Goal: Task Accomplishment & Management: Manage account settings

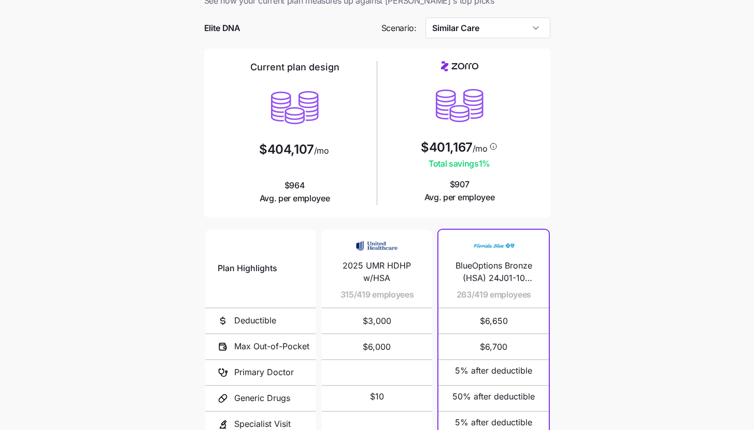
scroll to position [22, 0]
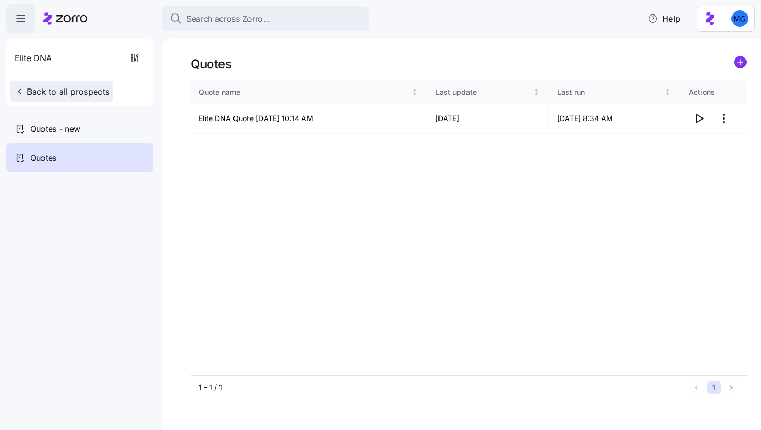
click at [36, 84] on button "Back to all prospects" at bounding box center [61, 91] width 103 height 21
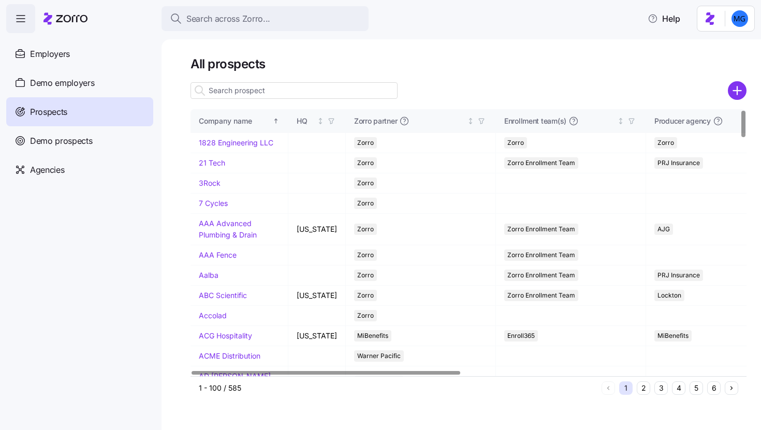
click at [326, 91] on input at bounding box center [294, 90] width 207 height 17
click at [352, 92] on input at bounding box center [294, 90] width 207 height 17
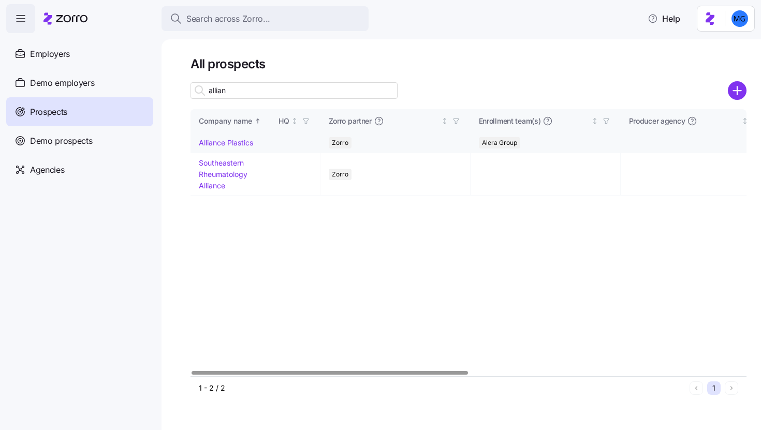
type input "allian"
click at [232, 141] on link "Alliance Plastics" at bounding box center [226, 142] width 54 height 9
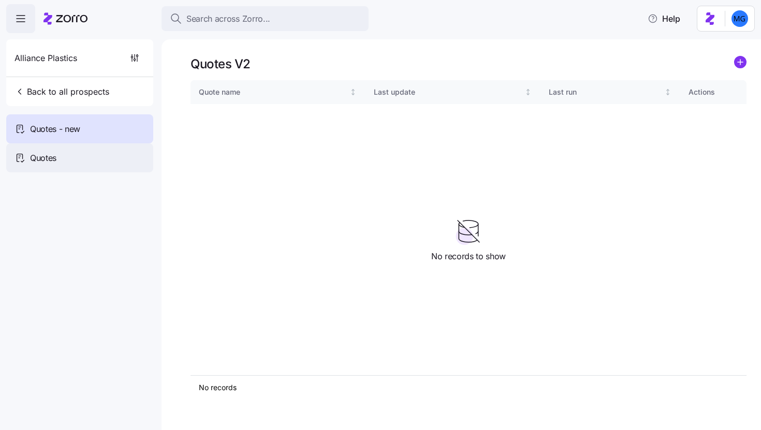
click at [61, 157] on div "Quotes" at bounding box center [79, 157] width 147 height 29
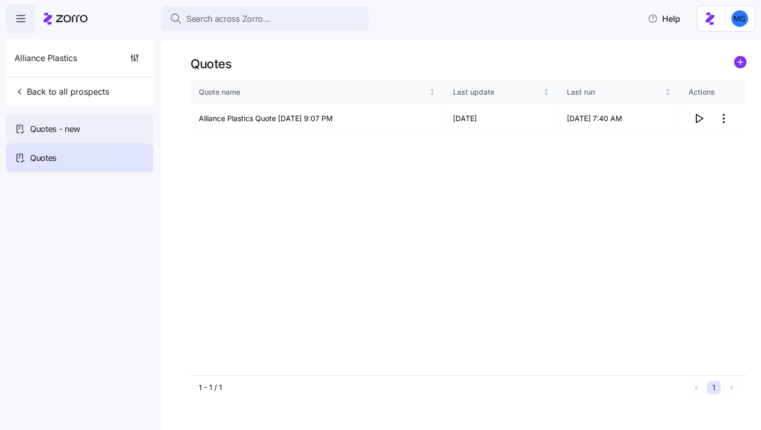
click at [89, 139] on div "Quotes - new" at bounding box center [79, 128] width 147 height 29
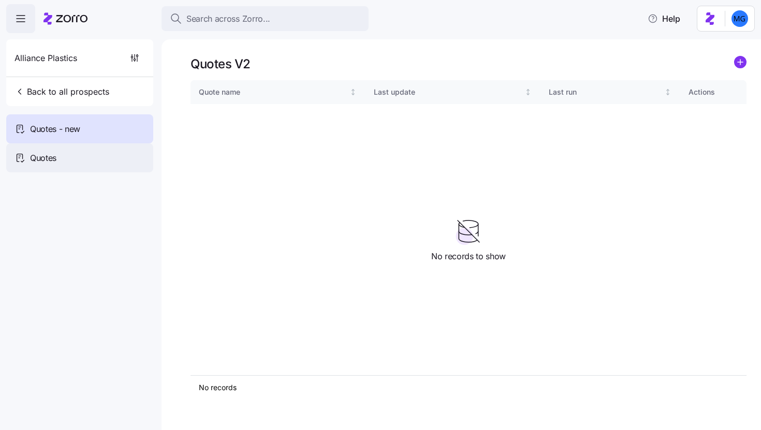
click at [88, 159] on div "Quotes" at bounding box center [79, 157] width 147 height 29
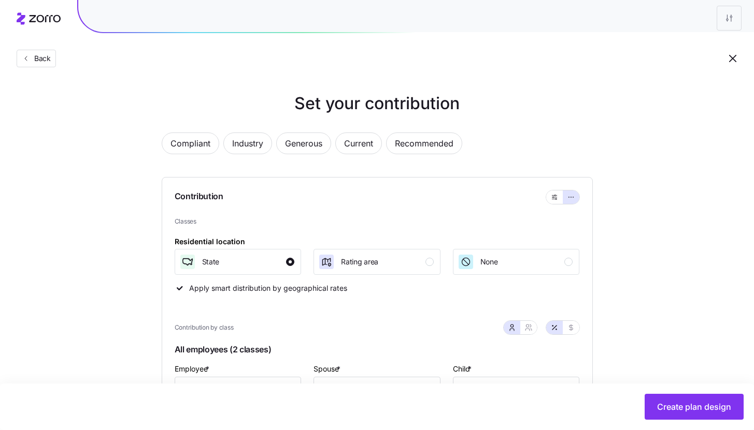
click at [34, 25] on div at bounding box center [377, 18] width 754 height 37
click at [48, 72] on div "Back" at bounding box center [377, 38] width 754 height 76
click at [45, 64] on button "Back" at bounding box center [36, 59] width 39 height 18
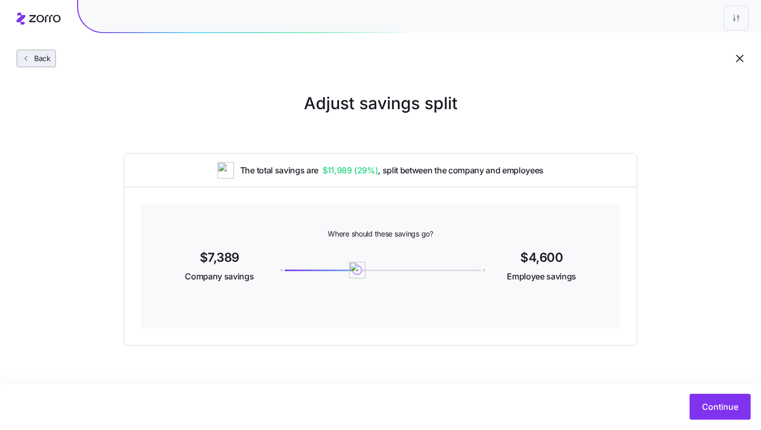
click at [41, 59] on span "Back" at bounding box center [40, 58] width 21 height 10
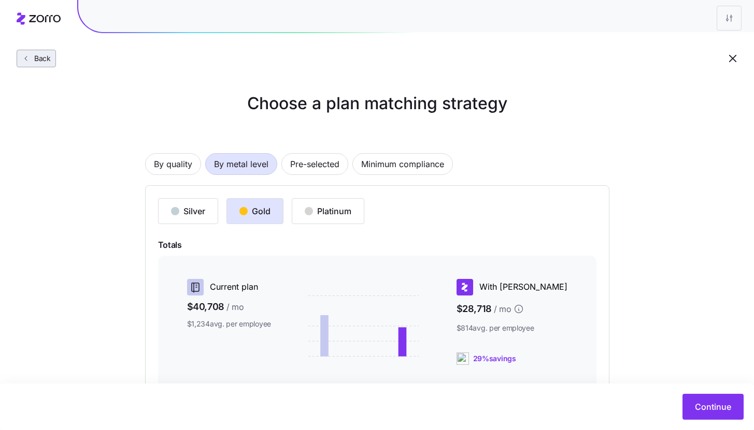
click at [45, 62] on span "Back" at bounding box center [40, 58] width 21 height 10
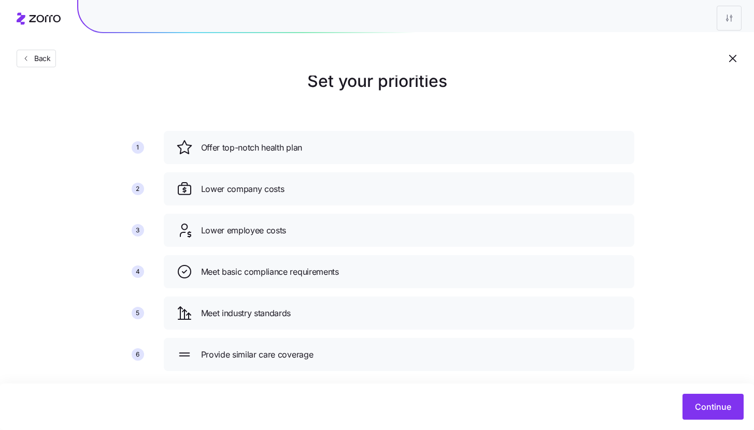
scroll to position [22, 0]
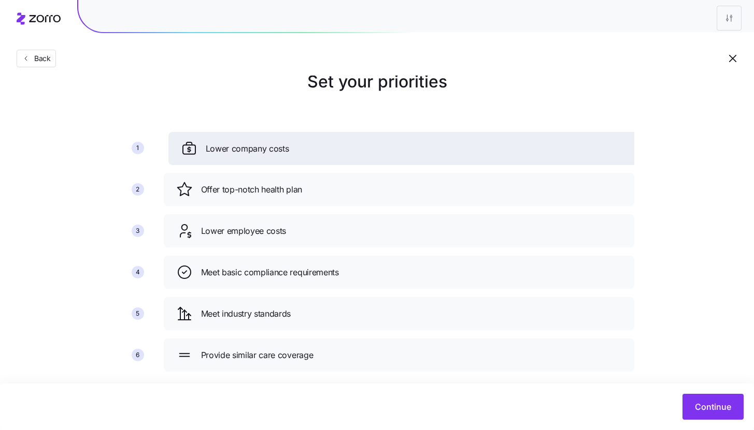
drag, startPoint x: 376, startPoint y: 194, endPoint x: 381, endPoint y: 145, distance: 49.4
click at [381, 145] on div "Lower company costs" at bounding box center [403, 148] width 445 height 17
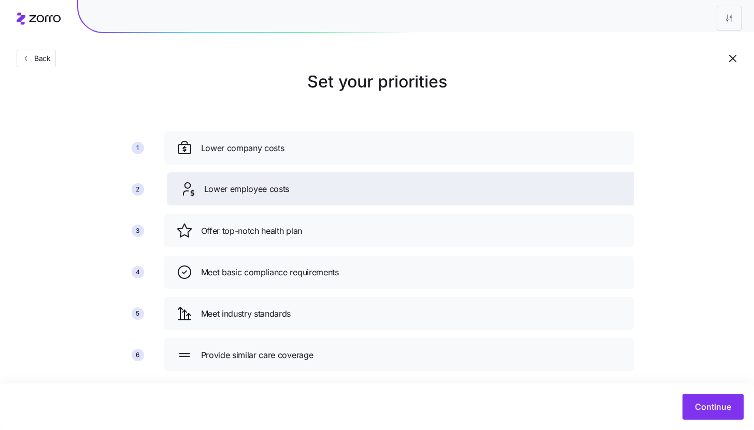
drag, startPoint x: 365, startPoint y: 236, endPoint x: 368, endPoint y: 194, distance: 42.1
click at [368, 194] on div "Lower employee costs" at bounding box center [401, 189] width 445 height 17
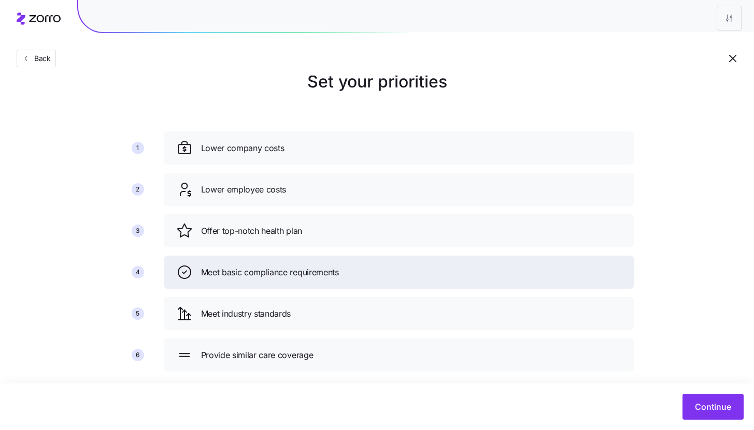
drag, startPoint x: 367, startPoint y: 274, endPoint x: 367, endPoint y: 231, distance: 43.0
click at [367, 264] on div "Meet basic compliance requirements" at bounding box center [398, 272] width 445 height 17
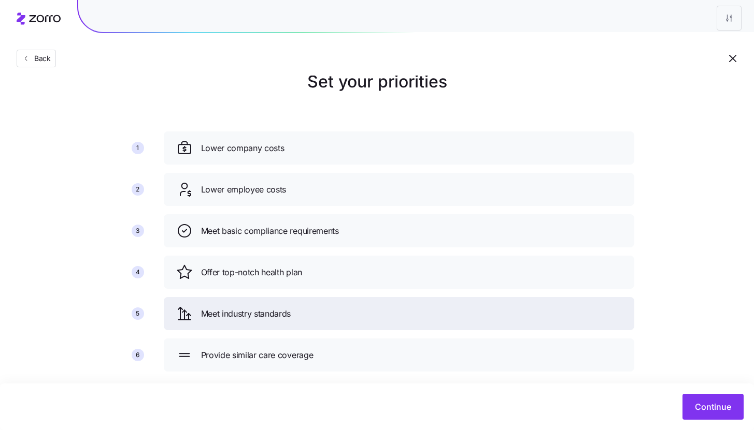
drag, startPoint x: 351, startPoint y: 312, endPoint x: 351, endPoint y: 274, distance: 38.9
click at [351, 307] on div "Meet industry standards" at bounding box center [398, 314] width 445 height 17
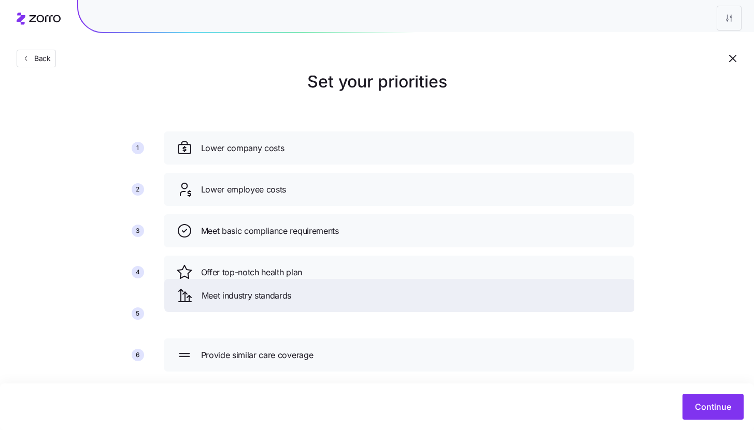
drag, startPoint x: 350, startPoint y: 320, endPoint x: 351, endPoint y: 289, distance: 30.6
click at [351, 291] on div "Meet industry standards" at bounding box center [399, 295] width 445 height 17
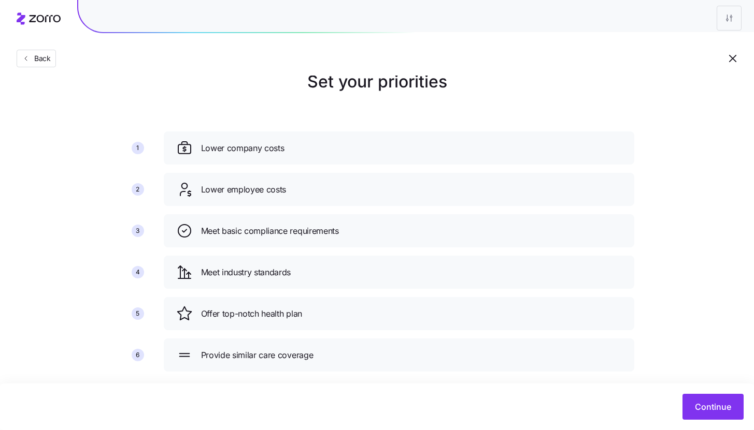
click at [353, 276] on div "Meet industry standards" at bounding box center [399, 272] width 470 height 33
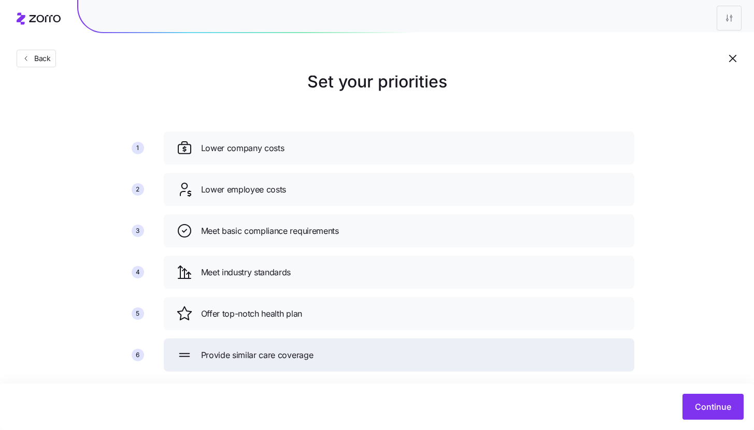
drag, startPoint x: 336, startPoint y: 356, endPoint x: 342, endPoint y: 296, distance: 60.4
click at [342, 347] on div "Provide similar care coverage" at bounding box center [398, 355] width 445 height 17
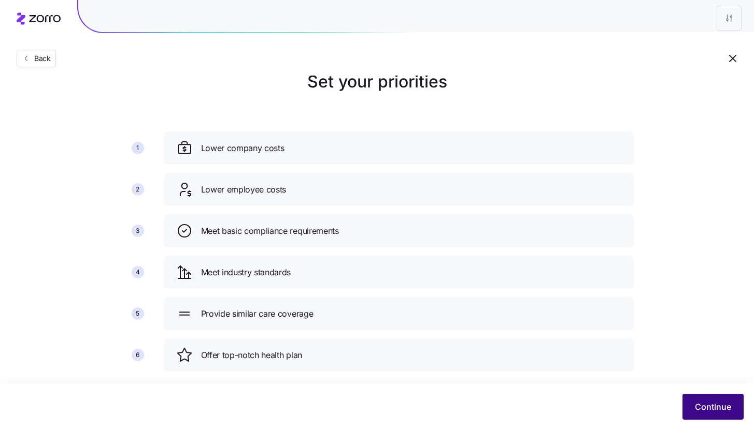
click at [732, 406] on button "Continue" at bounding box center [712, 407] width 61 height 26
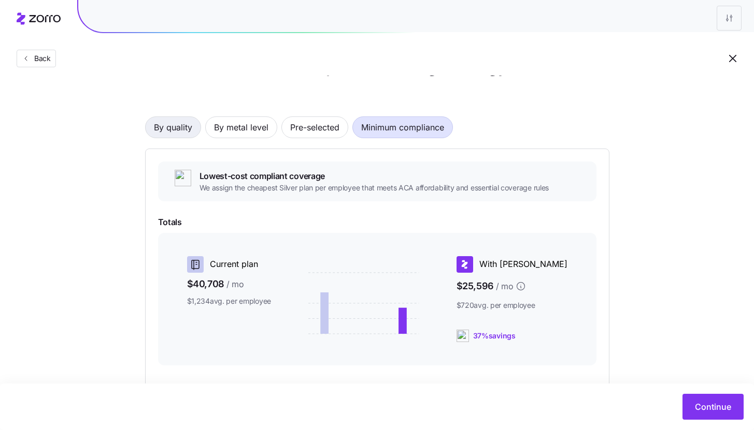
scroll to position [37, 0]
click at [171, 126] on span "By quality" at bounding box center [173, 127] width 38 height 21
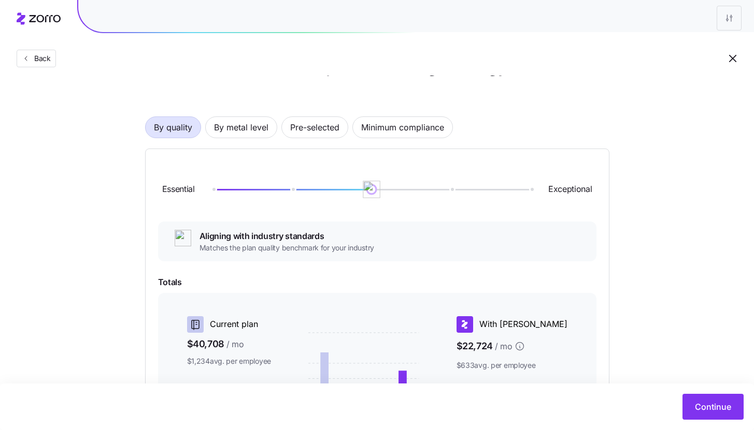
drag, startPoint x: 213, startPoint y: 192, endPoint x: 377, endPoint y: 192, distance: 163.7
click at [377, 192] on img at bounding box center [372, 190] width 18 height 18
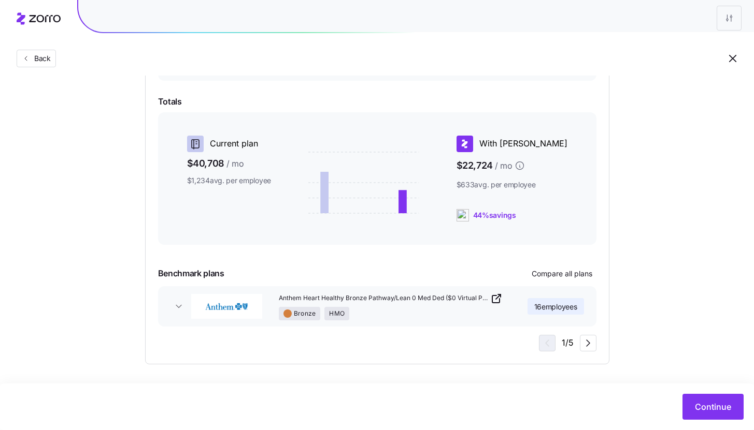
scroll to position [218, 0]
click at [179, 309] on icon "button" at bounding box center [179, 306] width 10 height 10
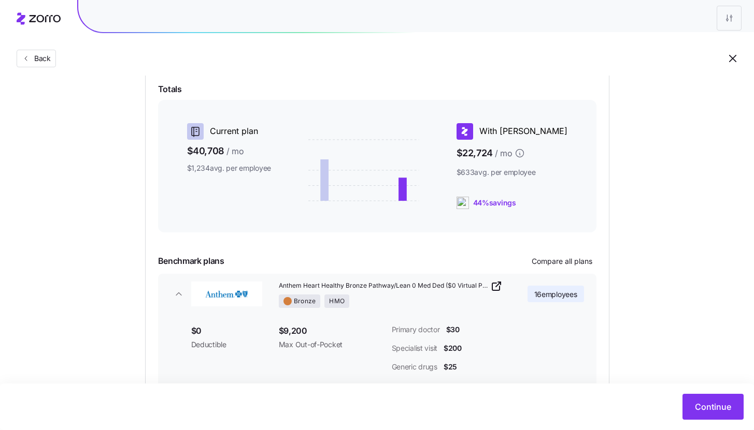
scroll to position [291, 0]
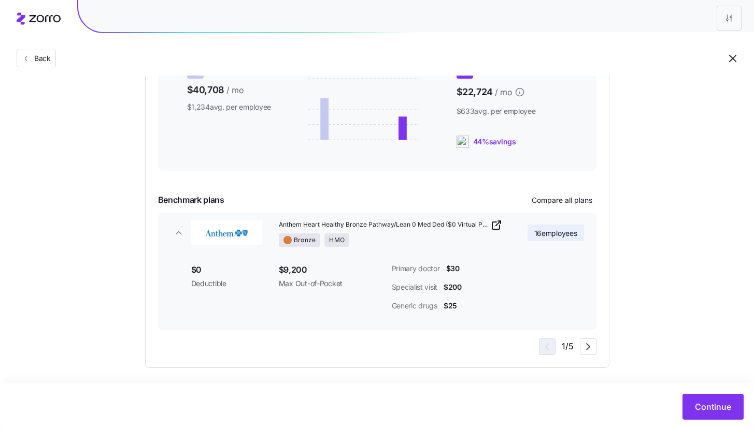
click at [495, 227] on icon "button" at bounding box center [496, 225] width 12 height 12
click at [591, 351] on icon "button" at bounding box center [588, 347] width 12 height 12
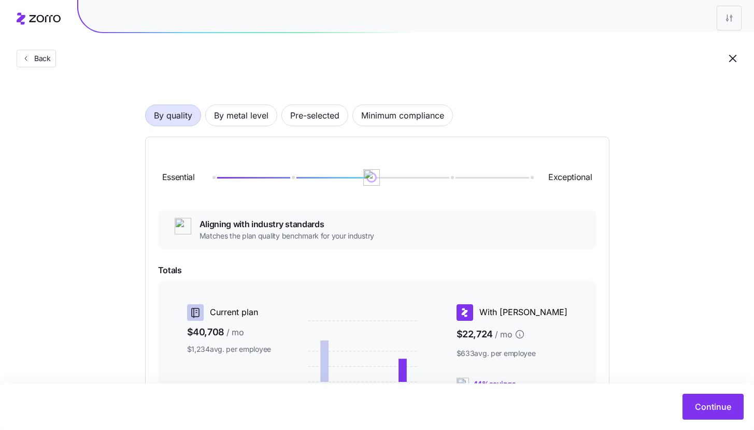
scroll to position [1, 0]
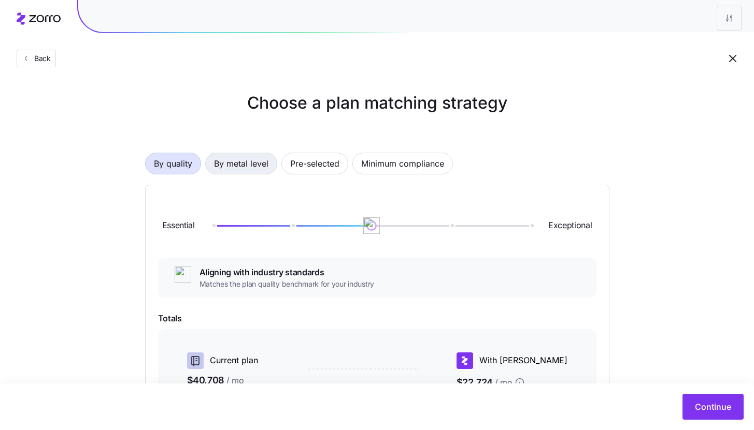
click at [247, 167] on span "By metal level" at bounding box center [241, 163] width 54 height 21
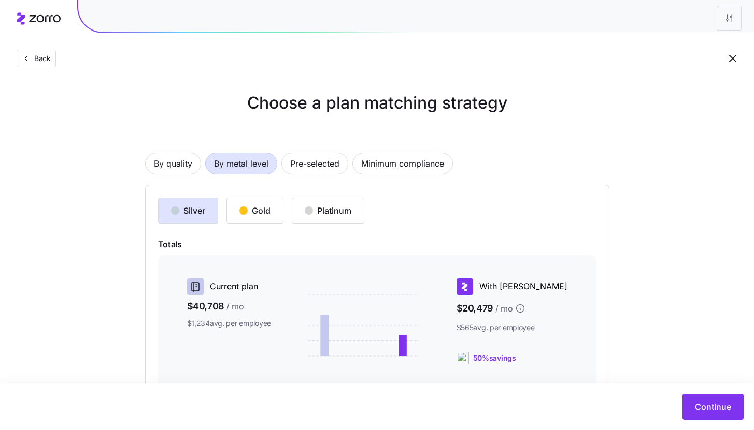
scroll to position [19, 0]
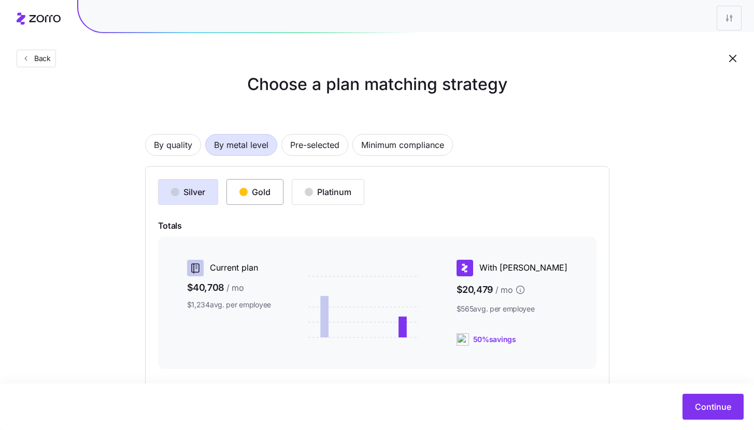
click at [260, 188] on div "Gold" at bounding box center [254, 192] width 31 height 12
click at [343, 198] on div "Platinum" at bounding box center [328, 192] width 47 height 12
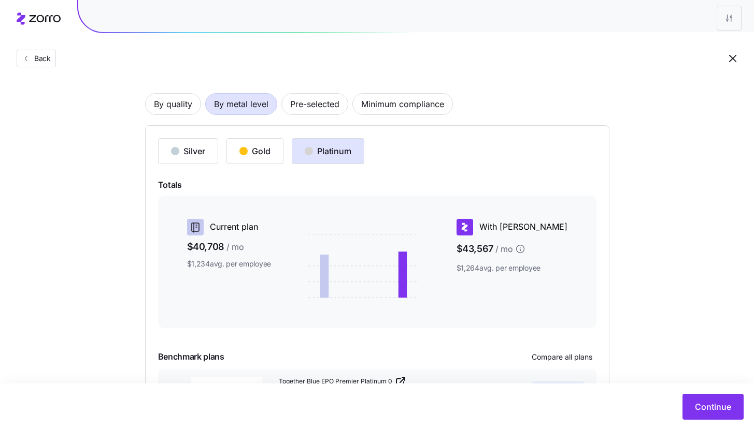
scroll to position [47, 0]
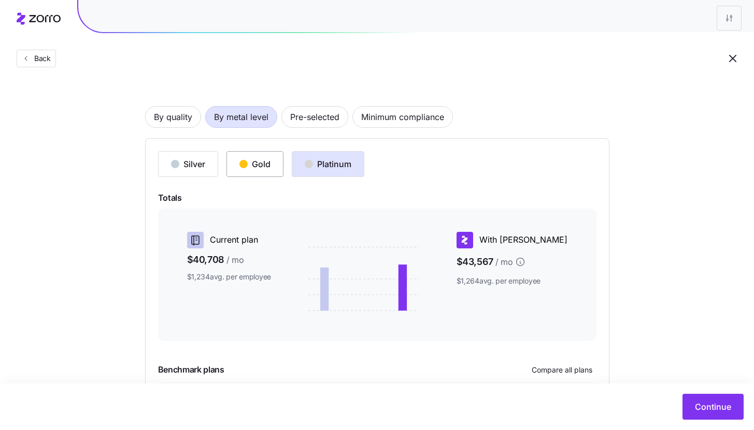
click at [273, 169] on button "Gold" at bounding box center [254, 164] width 57 height 26
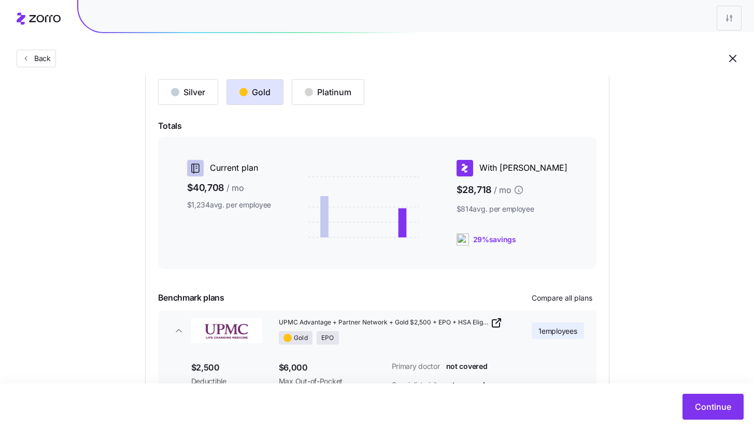
scroll to position [221, 0]
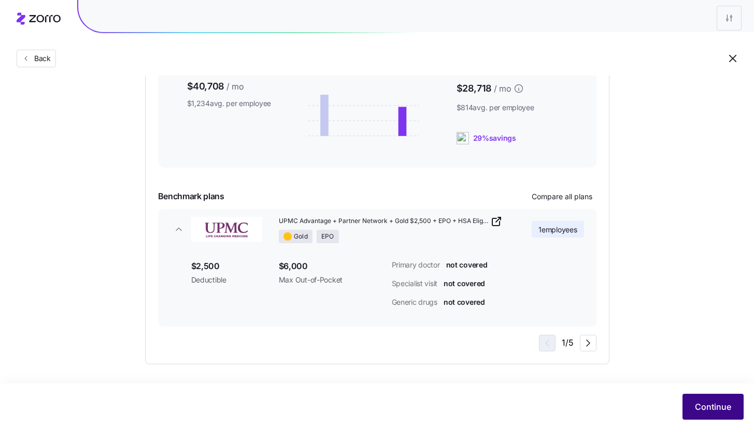
click at [716, 411] on span "Continue" at bounding box center [713, 407] width 36 height 12
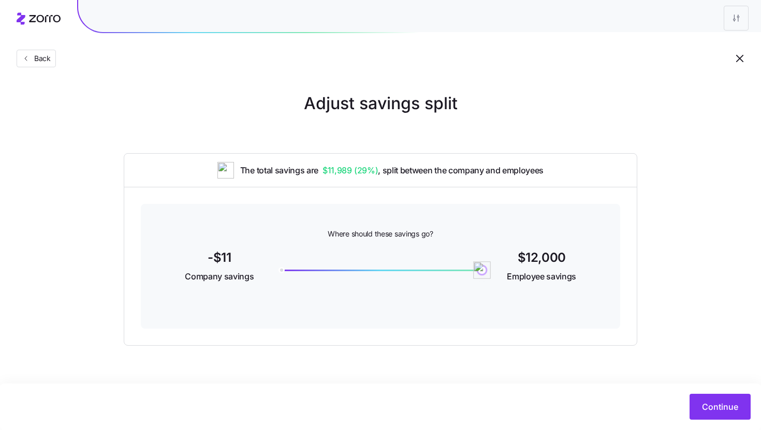
drag, startPoint x: 283, startPoint y: 268, endPoint x: 522, endPoint y: 263, distance: 238.3
click at [522, 263] on div "-$11 Company savings 11989 $12,000 Employee savings" at bounding box center [381, 268] width 430 height 40
drag, startPoint x: 486, startPoint y: 274, endPoint x: 386, endPoint y: 274, distance: 99.5
click at [386, 274] on img at bounding box center [391, 271] width 18 height 18
click at [729, 409] on span "Continue" at bounding box center [720, 407] width 36 height 12
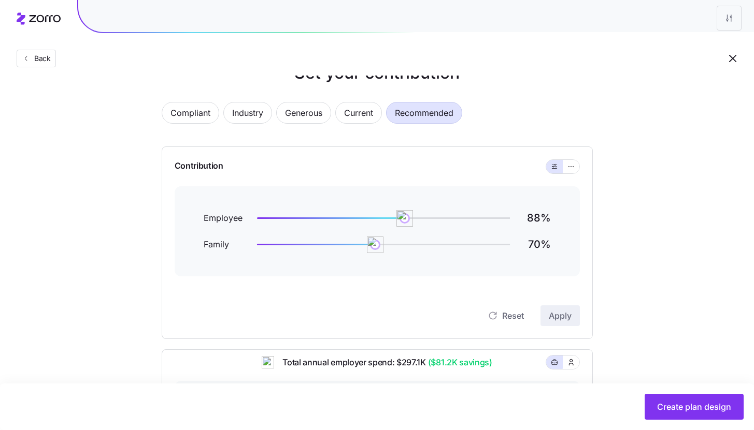
scroll to position [78, 0]
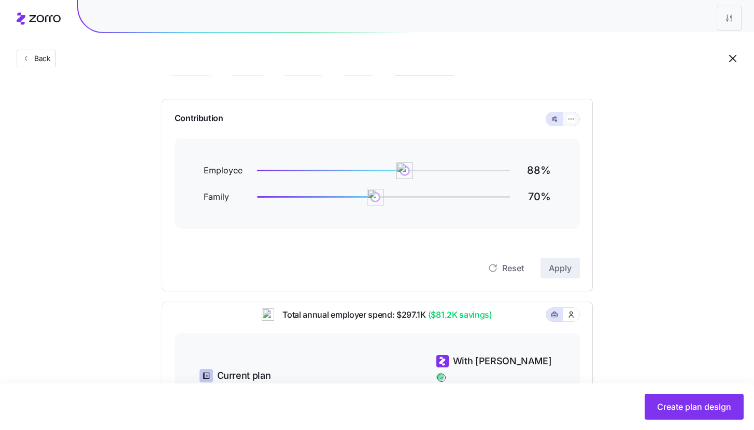
click at [570, 124] on button "button" at bounding box center [571, 118] width 17 height 13
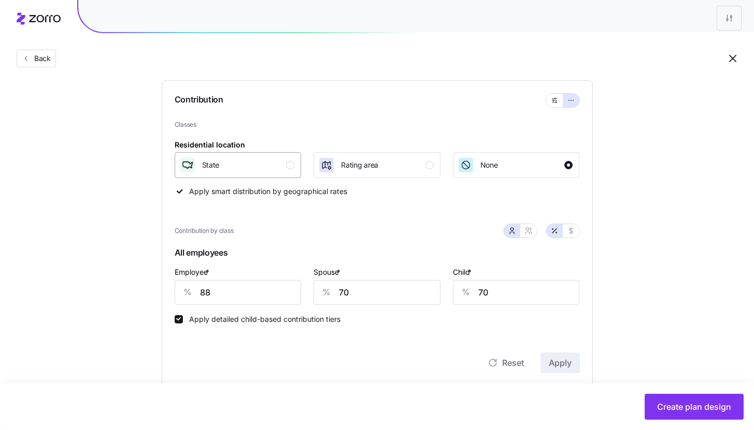
click at [269, 168] on div "State" at bounding box center [237, 165] width 116 height 17
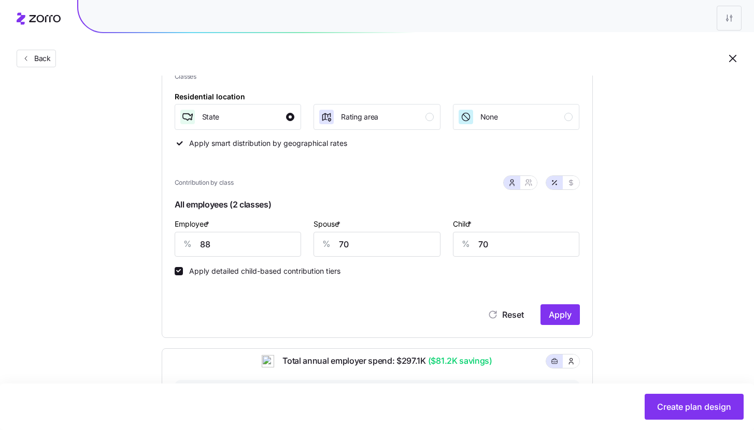
scroll to position [236, 0]
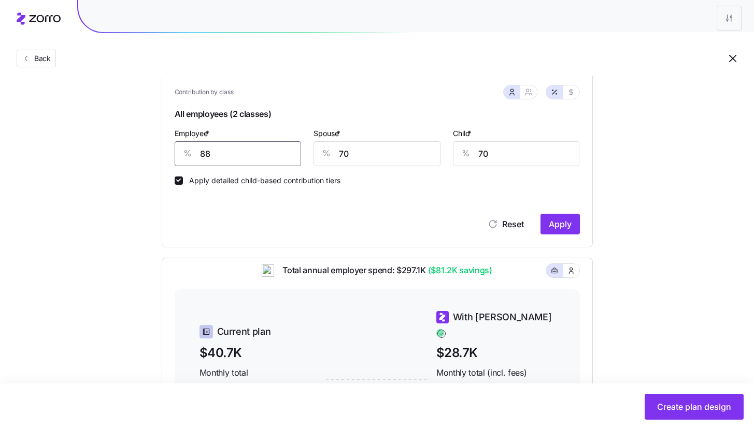
click at [246, 159] on input "88" at bounding box center [238, 153] width 127 height 25
type input "85"
type input "50"
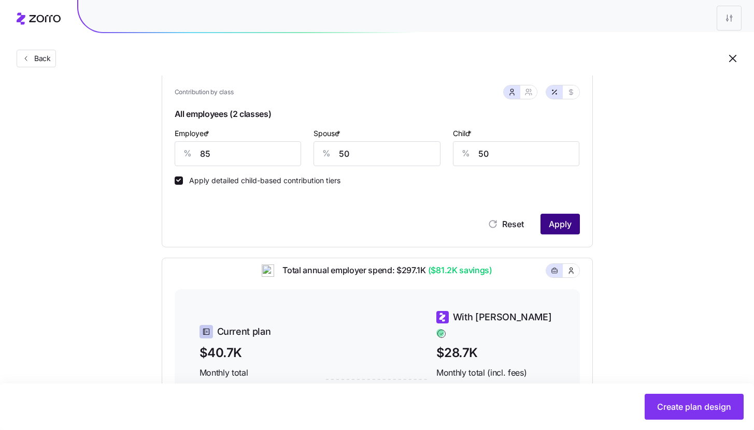
click at [565, 231] on span "Apply" at bounding box center [560, 224] width 23 height 12
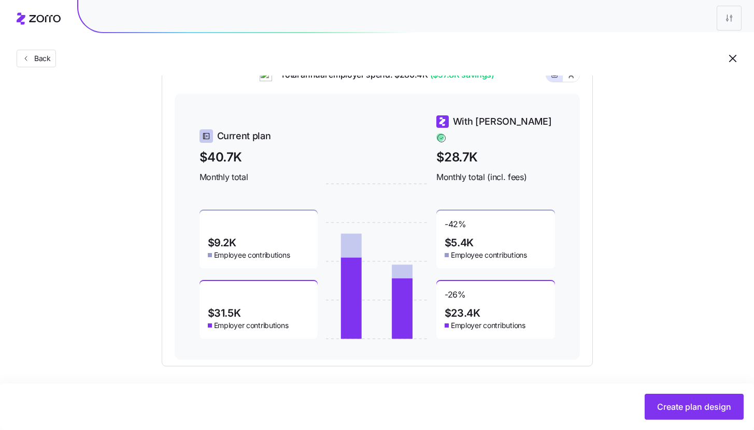
scroll to position [430, 0]
click at [574, 81] on icon "button" at bounding box center [571, 76] width 8 height 10
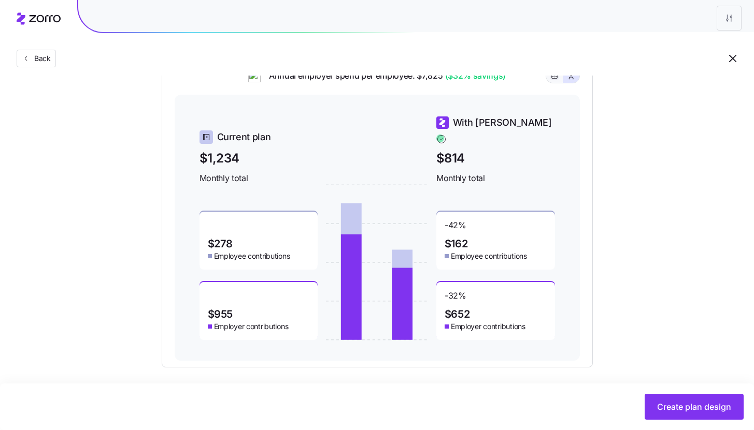
click at [554, 82] on icon "button" at bounding box center [554, 76] width 7 height 12
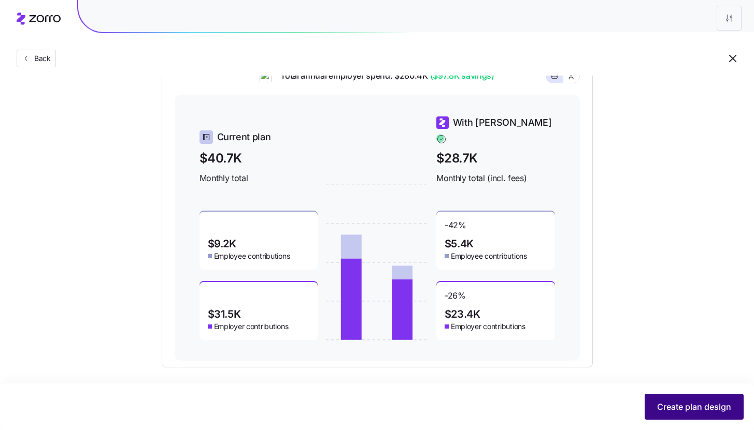
click at [694, 415] on button "Create plan design" at bounding box center [693, 407] width 99 height 26
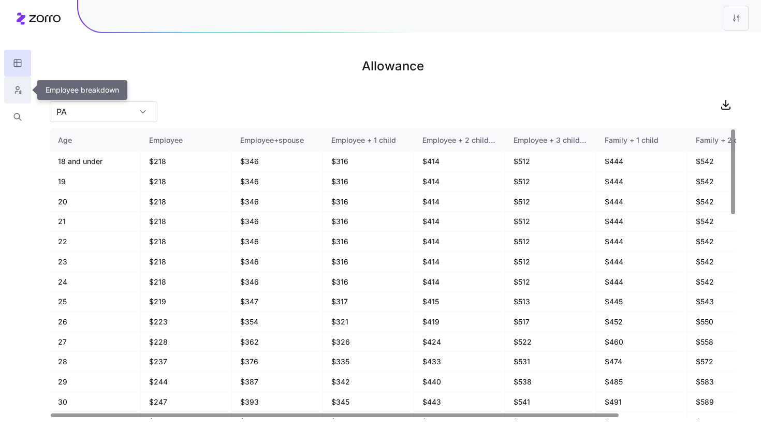
click at [13, 88] on icon "button" at bounding box center [17, 90] width 9 height 10
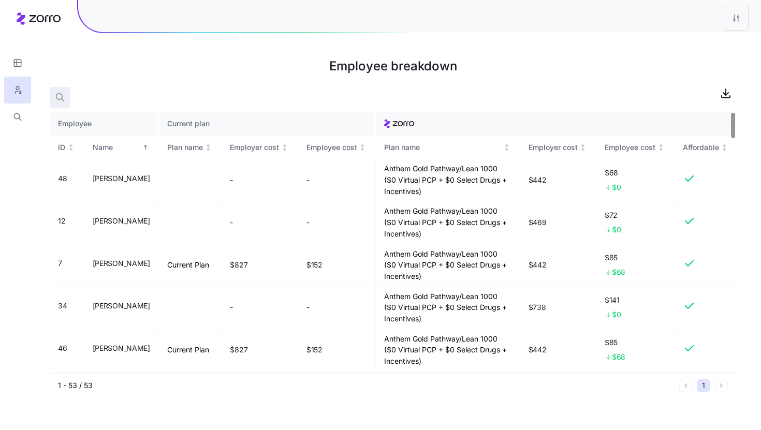
click at [62, 99] on icon "button" at bounding box center [60, 97] width 10 height 10
click at [208, 148] on icon "Not sorted" at bounding box center [208, 148] width 0 height 6
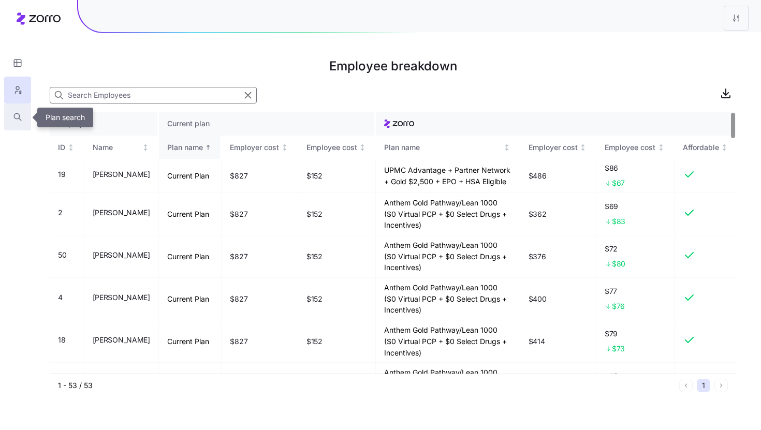
click at [21, 123] on button "button" at bounding box center [17, 117] width 27 height 27
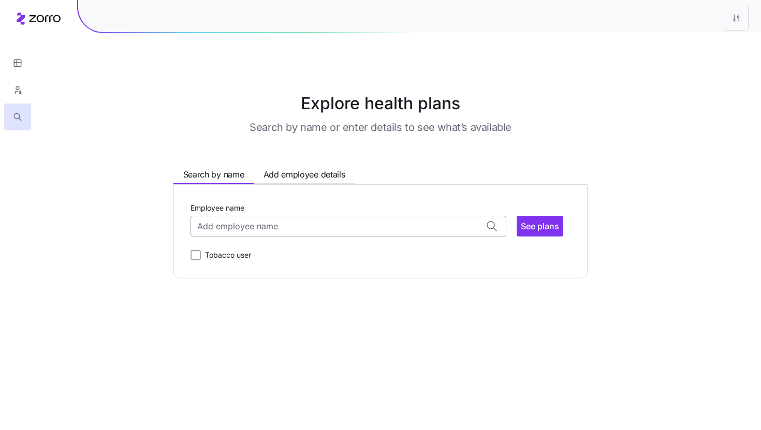
click at [284, 229] on input "Employee name" at bounding box center [349, 226] width 316 height 21
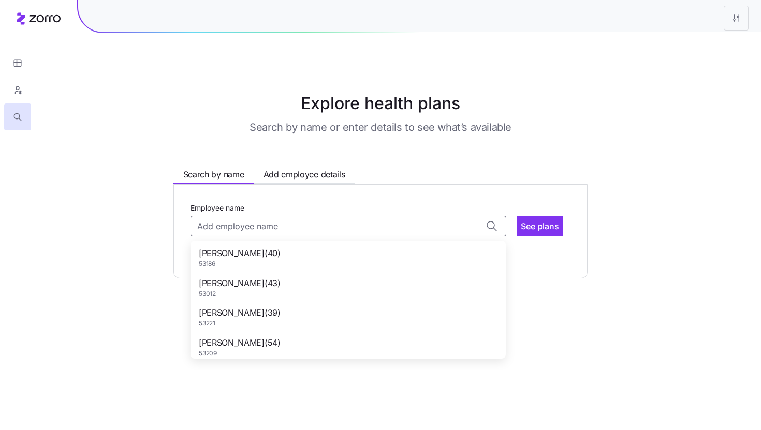
click at [288, 260] on div "ADAM WHITE ( 40 ) 53186" at bounding box center [348, 258] width 311 height 30
type input "ADAM WHITE"
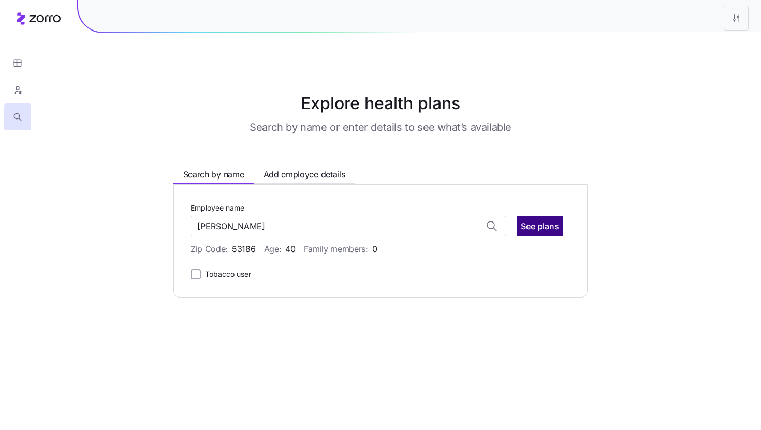
click at [543, 233] on button "See plans" at bounding box center [540, 226] width 47 height 21
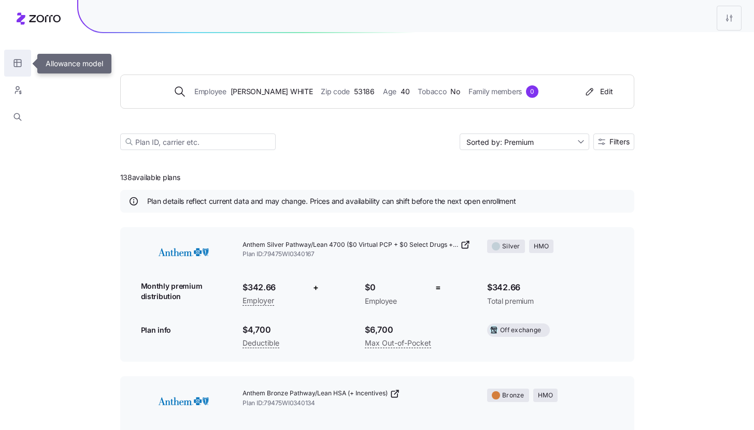
click at [19, 65] on icon "button" at bounding box center [17, 63] width 9 height 10
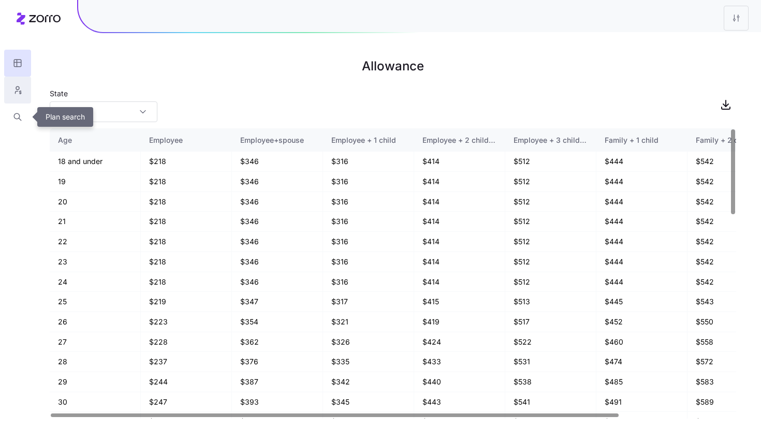
click at [13, 101] on button "button" at bounding box center [17, 90] width 27 height 27
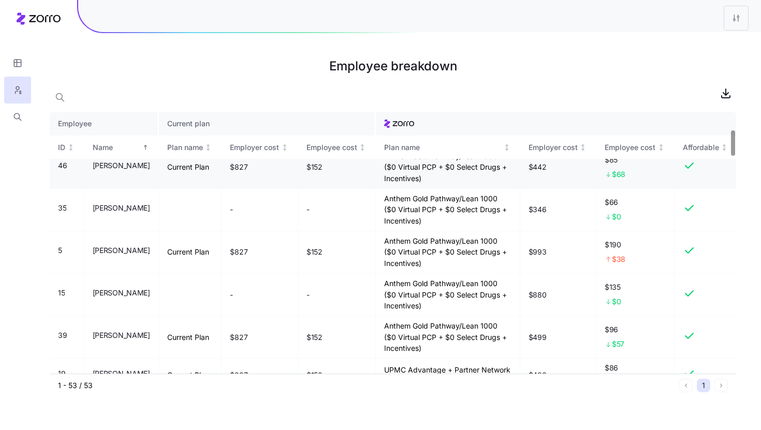
scroll to position [252, 0]
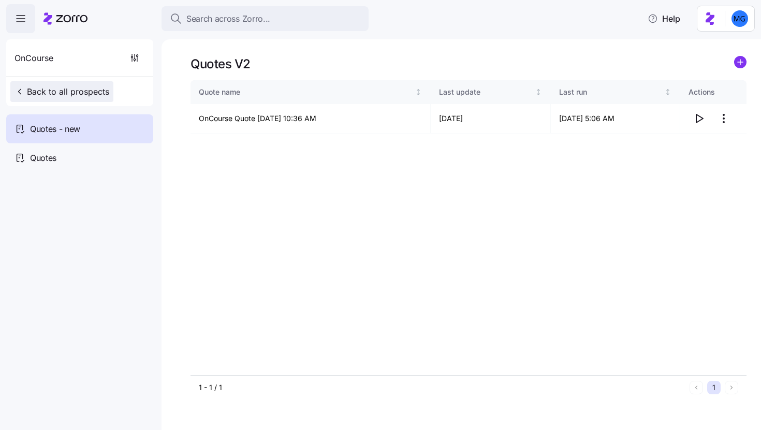
click at [68, 93] on span "Back to all prospects" at bounding box center [62, 91] width 95 height 12
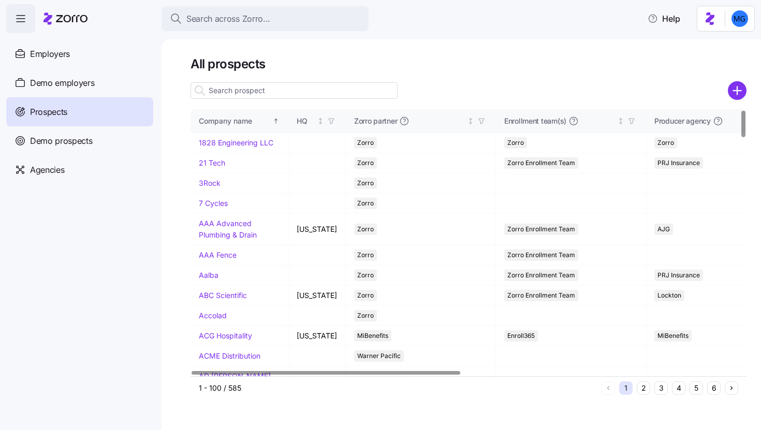
click at [276, 95] on input at bounding box center [294, 90] width 207 height 17
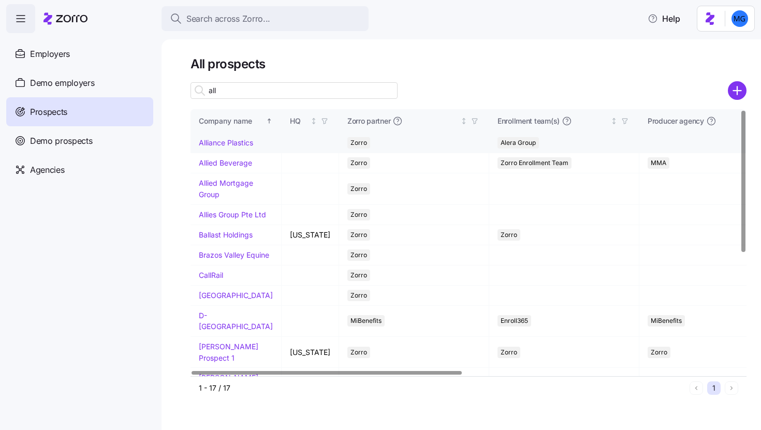
type input "all"
click at [236, 143] on link "Alliance Plastics" at bounding box center [226, 142] width 54 height 9
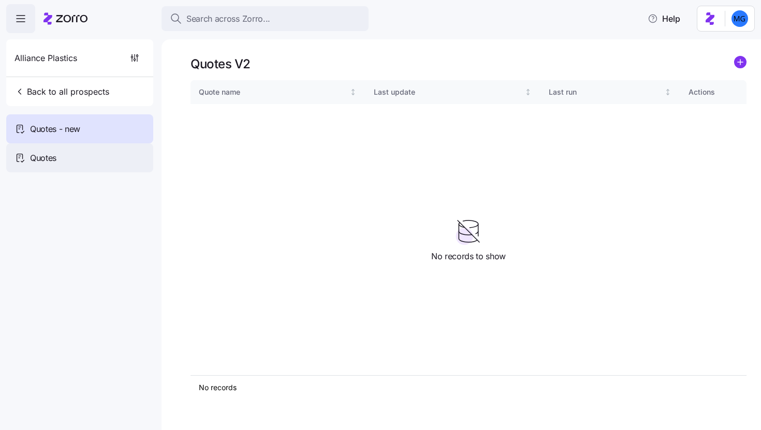
click at [42, 155] on span "Quotes" at bounding box center [43, 158] width 26 height 13
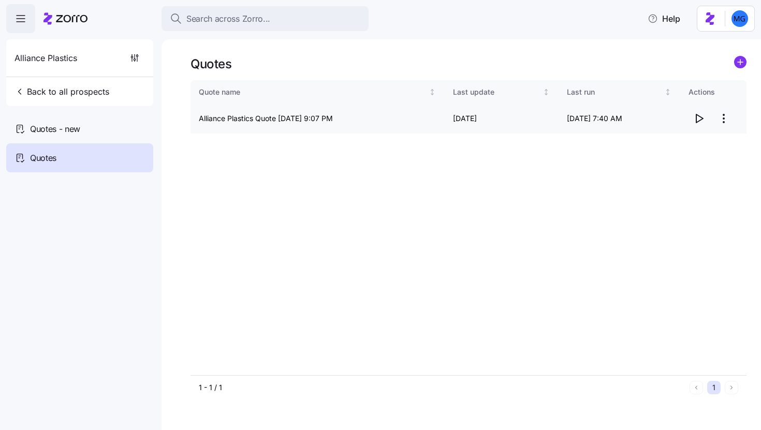
click at [698, 116] on icon "button" at bounding box center [700, 118] width 7 height 8
click at [732, 115] on html "Search across Zorro... Help Alliance Plastics Back to all prospects Quotes - ne…" at bounding box center [380, 212] width 761 height 424
click at [727, 118] on html "Search across Zorro... Help Alliance Plastics Back to all prospects Quotes - ne…" at bounding box center [380, 212] width 761 height 424
click at [693, 136] on div "Edit quote" at bounding box center [682, 144] width 95 height 17
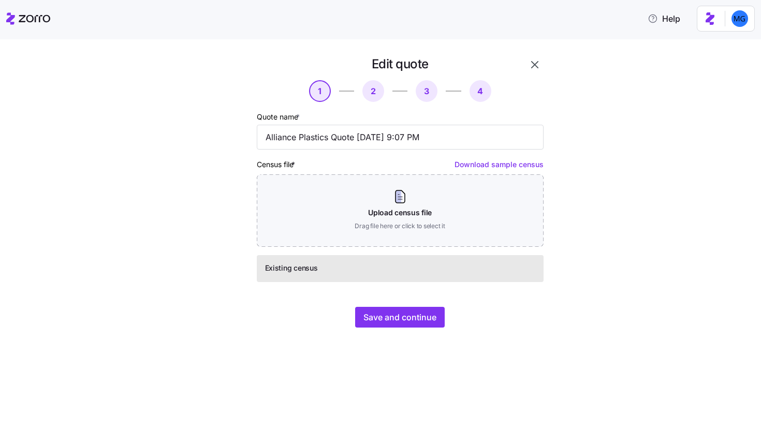
click at [404, 305] on div "Edit quote 1 2 3 4 Quote name * Alliance Plastics Quote 07/17/2025 9:07 PM Cens…" at bounding box center [400, 192] width 295 height 280
click at [402, 315] on span "Save and continue" at bounding box center [400, 317] width 73 height 12
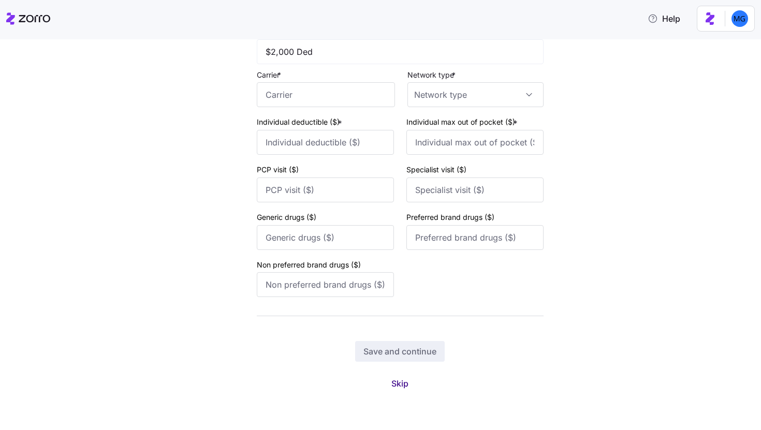
click at [399, 389] on span "Skip" at bounding box center [400, 384] width 17 height 12
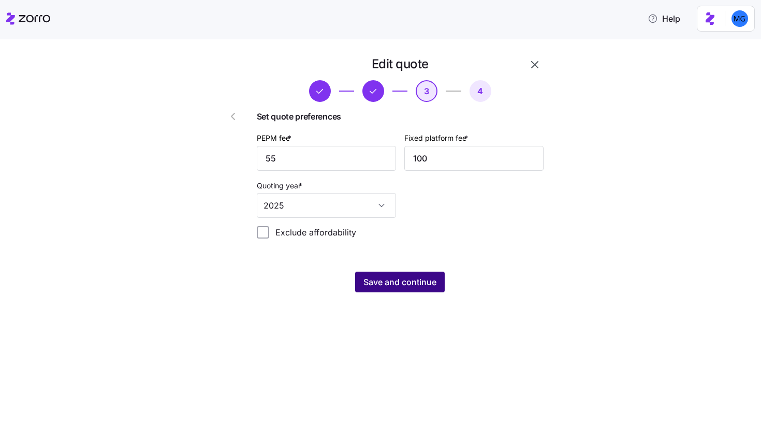
click at [425, 291] on button "Save and continue" at bounding box center [400, 282] width 90 height 21
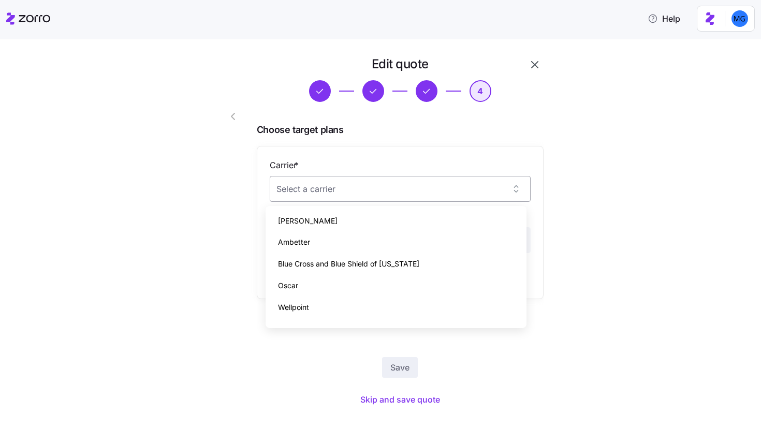
click at [473, 197] on input "Carrier *" at bounding box center [400, 189] width 261 height 26
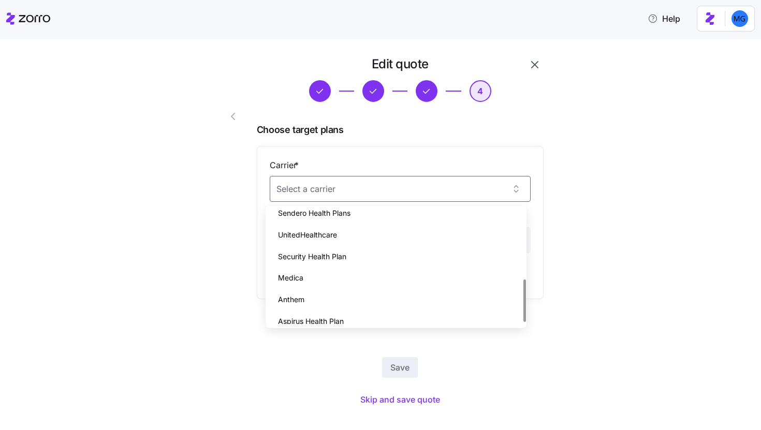
scroll to position [188, 0]
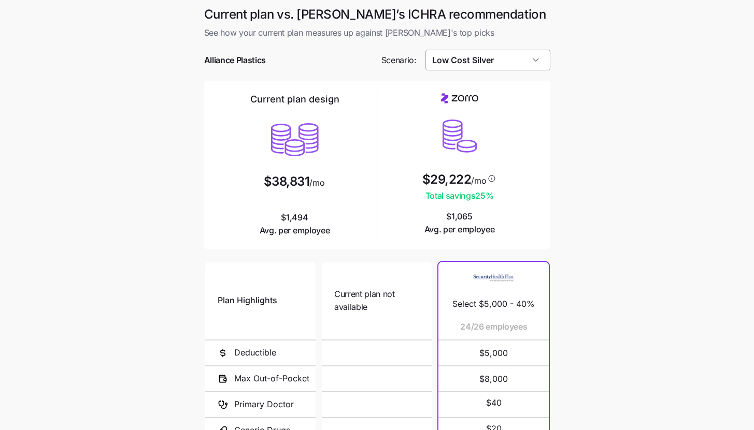
click at [518, 66] on input "Low Cost Silver" at bounding box center [487, 60] width 125 height 21
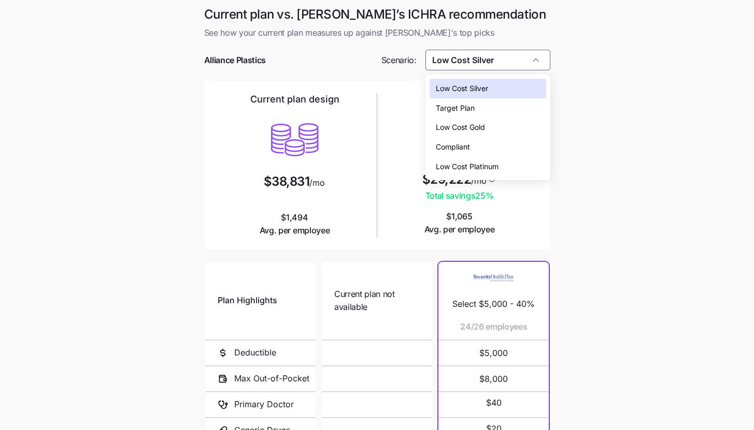
click at [506, 109] on div "Target Plan" at bounding box center [487, 108] width 117 height 20
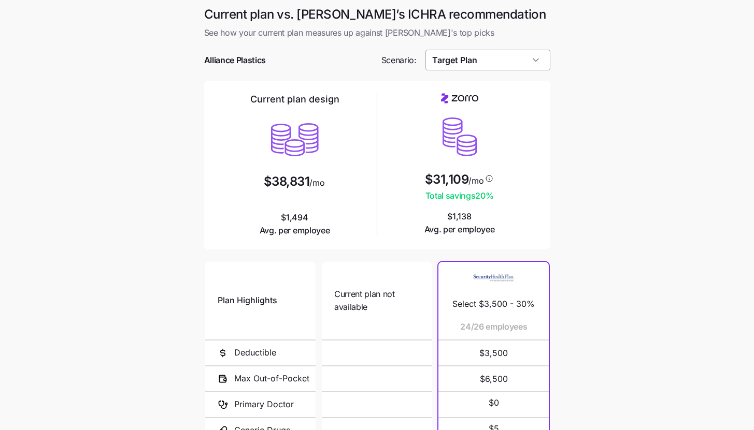
click at [508, 56] on input "Target Plan" at bounding box center [487, 60] width 125 height 21
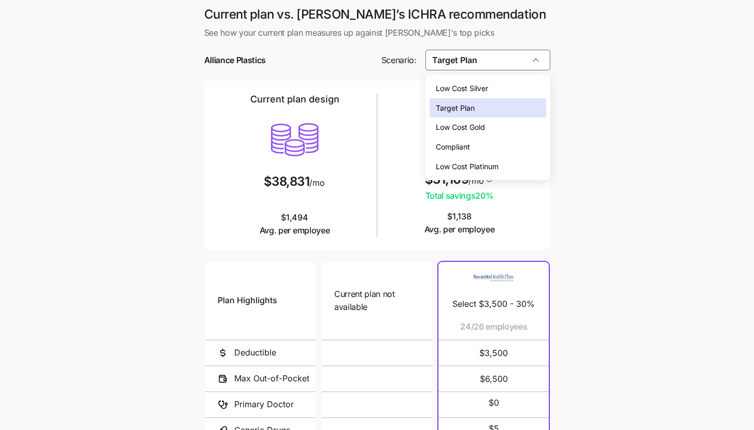
click at [515, 104] on div "Target Plan" at bounding box center [487, 108] width 117 height 20
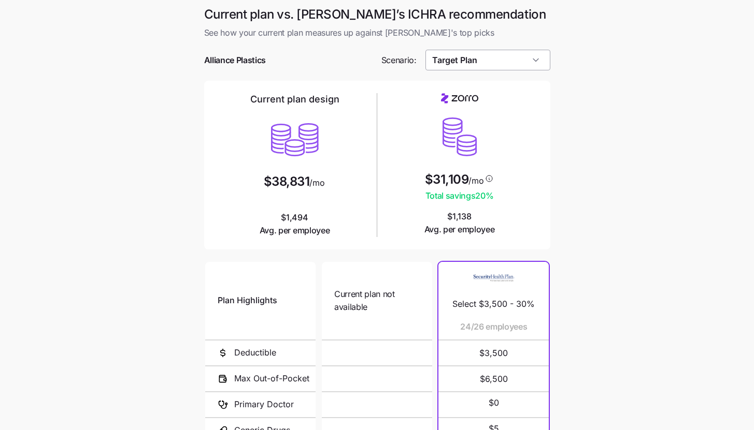
click at [515, 59] on input "Target Plan" at bounding box center [487, 60] width 125 height 21
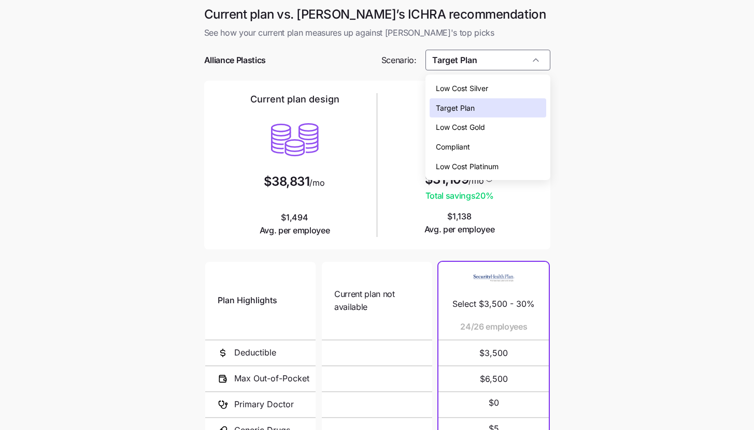
click at [501, 89] on div "Low Cost Silver" at bounding box center [487, 89] width 117 height 20
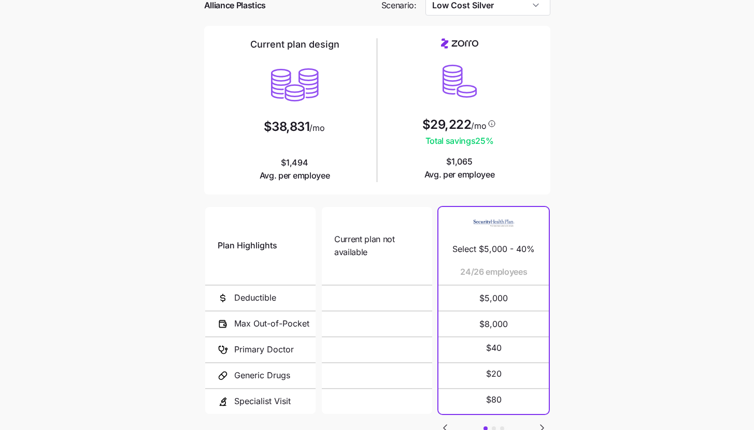
scroll to position [54, 0]
click at [529, 9] on input "Low Cost Silver" at bounding box center [487, 6] width 125 height 21
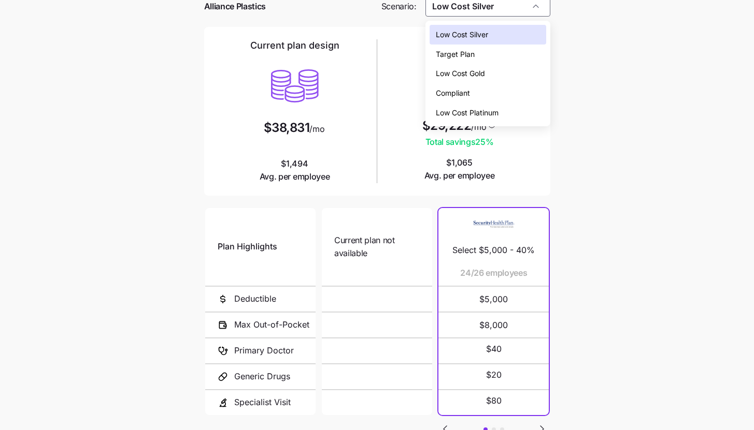
click at [505, 78] on div "Low Cost Gold" at bounding box center [487, 74] width 117 height 20
type input "Low Cost Gold"
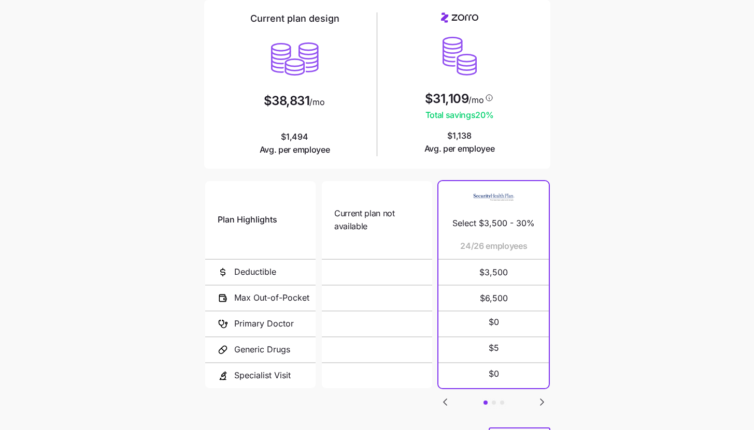
scroll to position [135, 0]
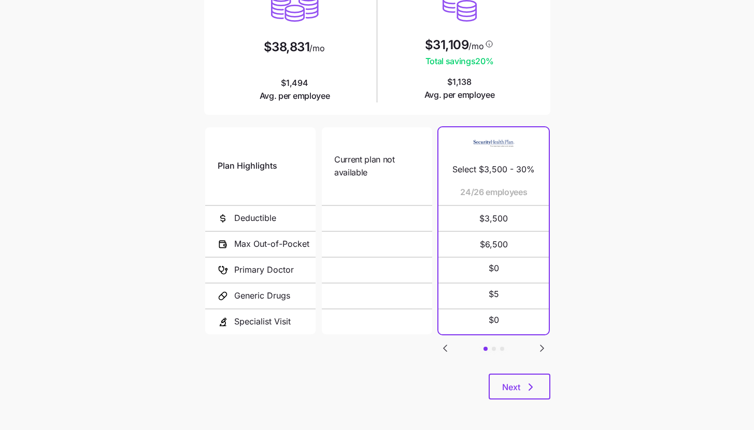
click at [544, 343] on icon "Go to next slide" at bounding box center [542, 348] width 12 height 12
click at [450, 350] on icon "Go to previous slide" at bounding box center [445, 348] width 12 height 12
click at [530, 379] on button "Next" at bounding box center [519, 387] width 62 height 26
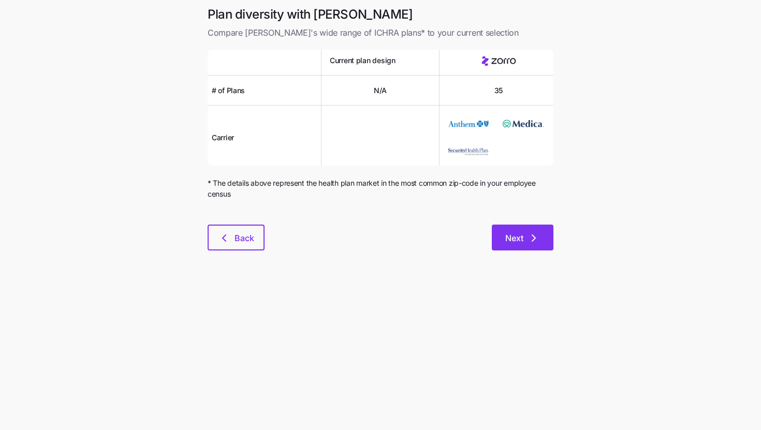
click at [530, 244] on icon "button" at bounding box center [534, 238] width 12 height 12
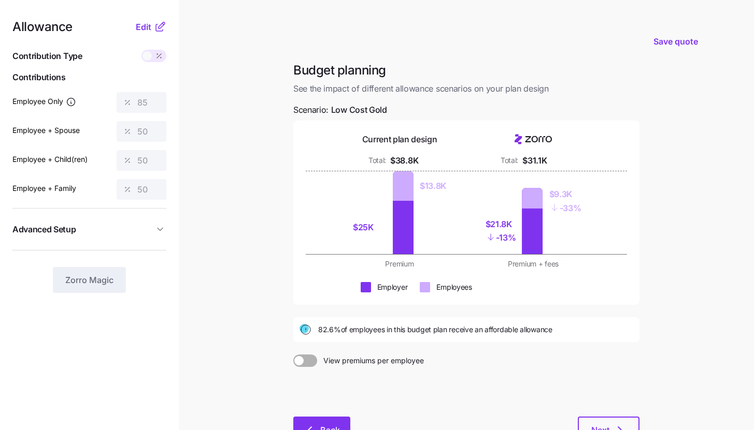
click at [329, 427] on span "Back" at bounding box center [330, 430] width 20 height 12
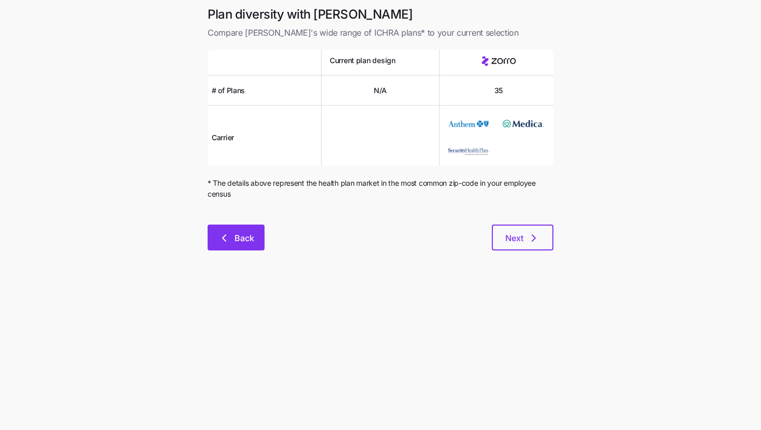
click at [214, 235] on button "Back" at bounding box center [236, 238] width 57 height 26
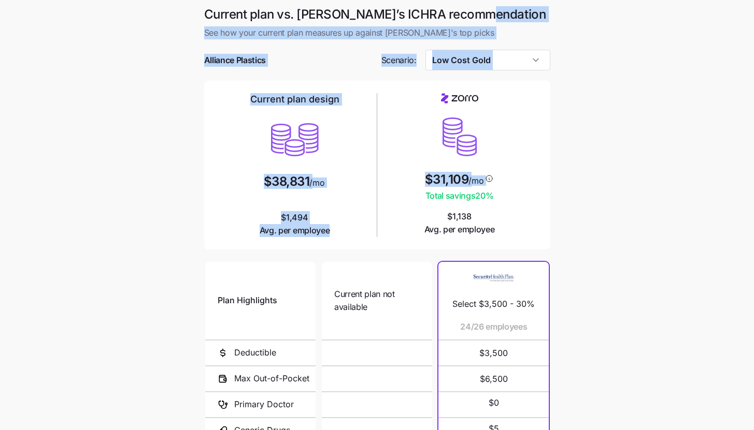
drag, startPoint x: 684, startPoint y: 24, endPoint x: 651, endPoint y: 118, distance: 99.4
click at [651, 118] on main "Current plan vs. Zorro’s ICHRA recommendation See how your current plan measure…" at bounding box center [377, 283] width 754 height 566
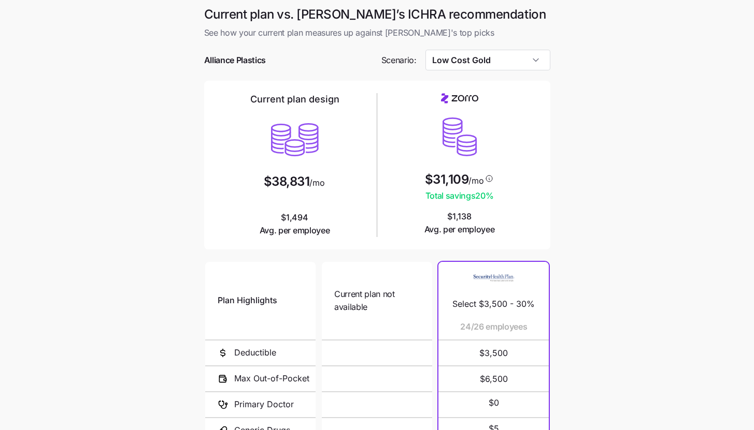
click at [639, 153] on main "Current plan vs. Zorro’s ICHRA recommendation See how your current plan measure…" at bounding box center [377, 283] width 754 height 566
click at [468, 68] on input "Low Cost Gold" at bounding box center [487, 60] width 125 height 21
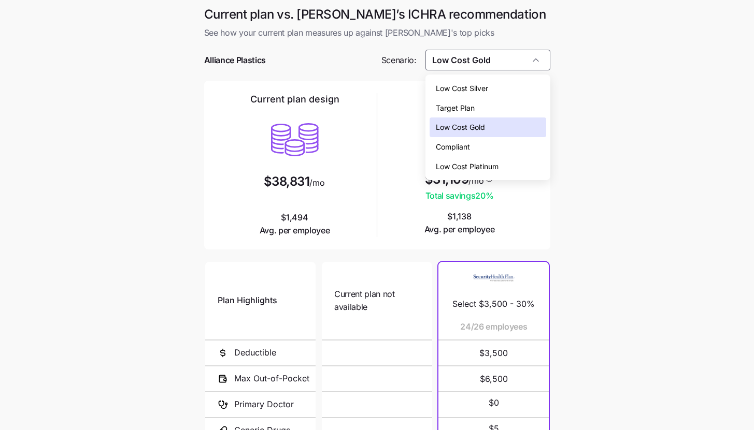
click at [462, 92] on span "Low Cost Silver" at bounding box center [462, 88] width 52 height 11
type input "Low Cost Silver"
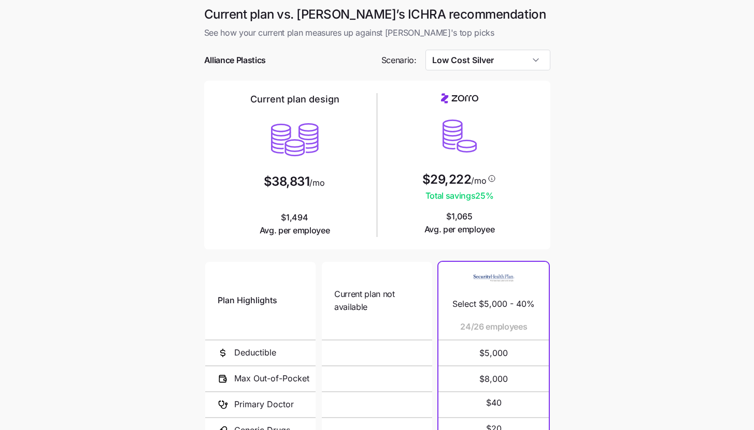
scroll to position [135, 0]
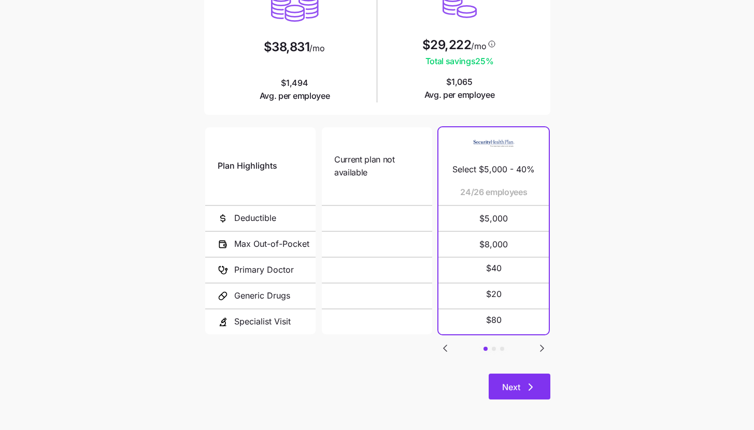
click at [530, 392] on icon "button" at bounding box center [530, 387] width 12 height 12
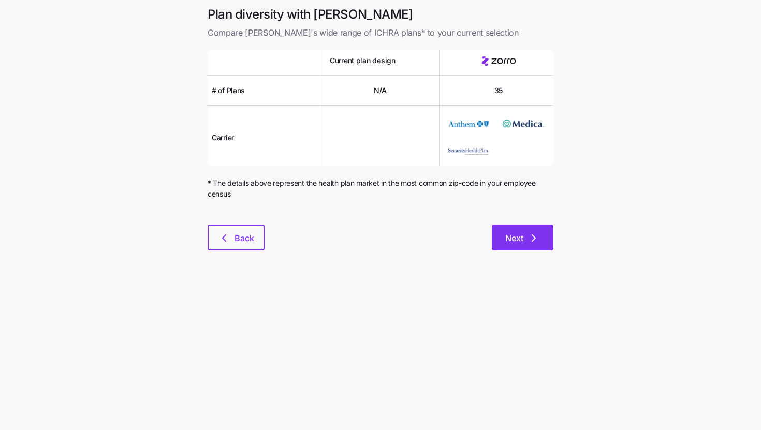
click at [526, 249] on button "Next" at bounding box center [523, 238] width 62 height 26
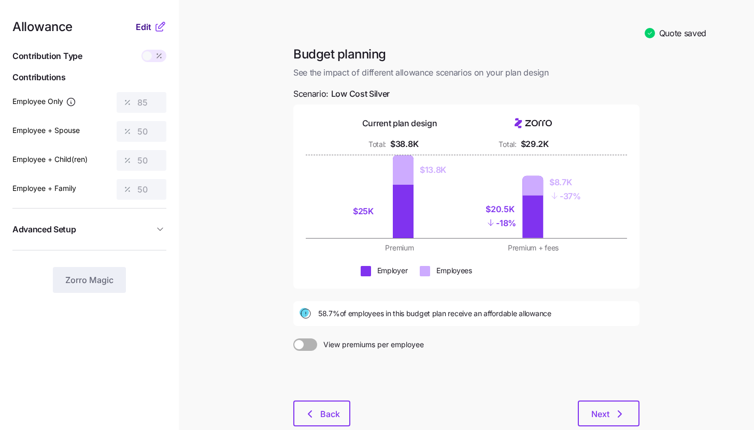
click at [147, 26] on span "Edit" at bounding box center [144, 27] width 16 height 12
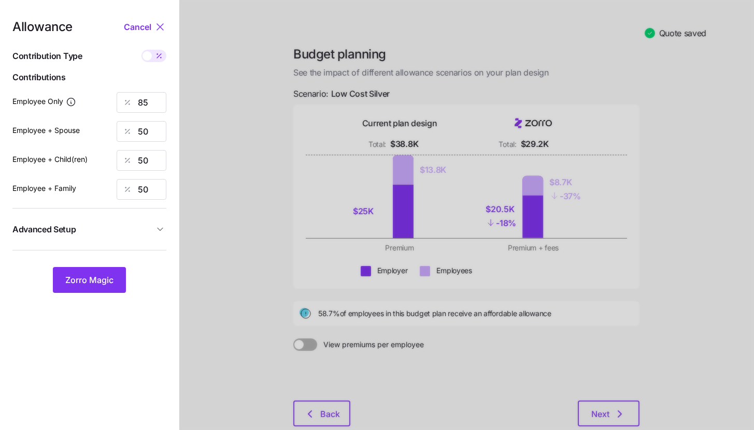
click at [142, 231] on span "Advanced Setup" at bounding box center [82, 229] width 141 height 13
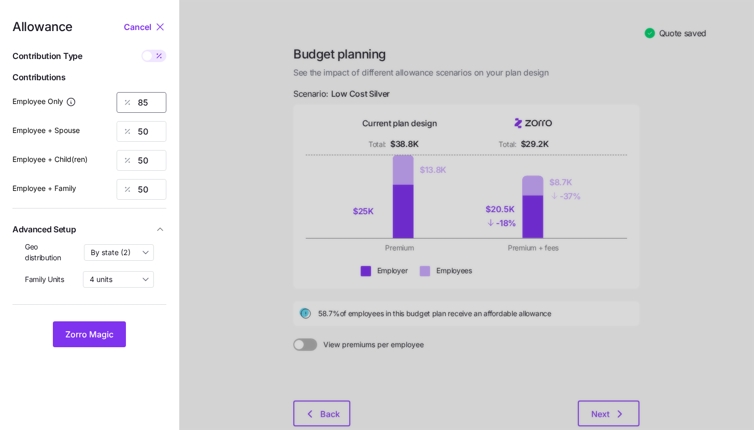
click at [156, 103] on input "85" at bounding box center [142, 102] width 50 height 21
click at [155, 103] on input "85" at bounding box center [142, 102] width 50 height 21
type input "90"
type input "70"
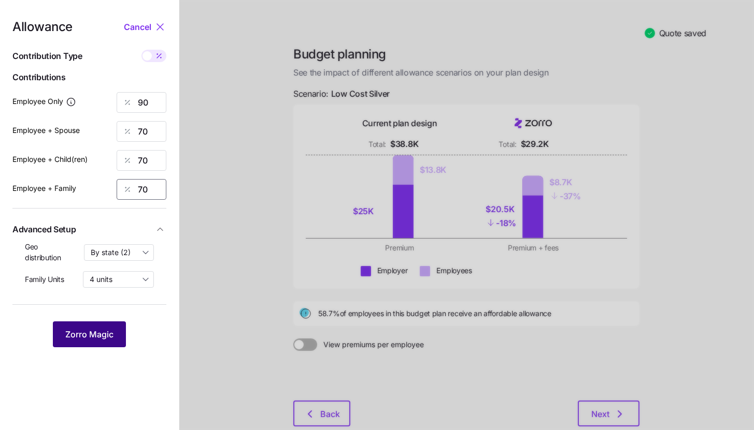
type input "70"
click at [89, 338] on span "Zorro Magic" at bounding box center [89, 334] width 48 height 12
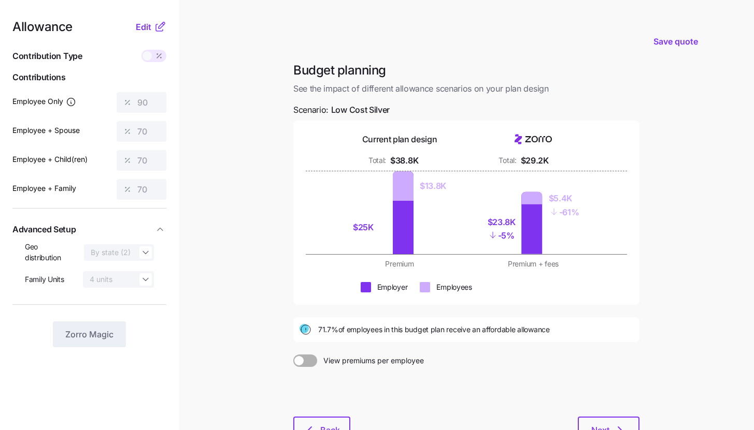
click at [220, 247] on main "Save quote Budget planning See the impact of different allowance scenarios on y…" at bounding box center [377, 254] width 754 height 509
drag, startPoint x: 315, startPoint y: 329, endPoint x: 332, endPoint y: 329, distance: 16.6
click at [332, 329] on div "71.7% of employees in this budget plan receive an affordable allowance" at bounding box center [466, 330] width 334 height 12
click at [239, 226] on main "Save quote Budget planning See the impact of different allowance scenarios on y…" at bounding box center [377, 254] width 754 height 509
click at [614, 425] on icon "button" at bounding box center [619, 430] width 12 height 12
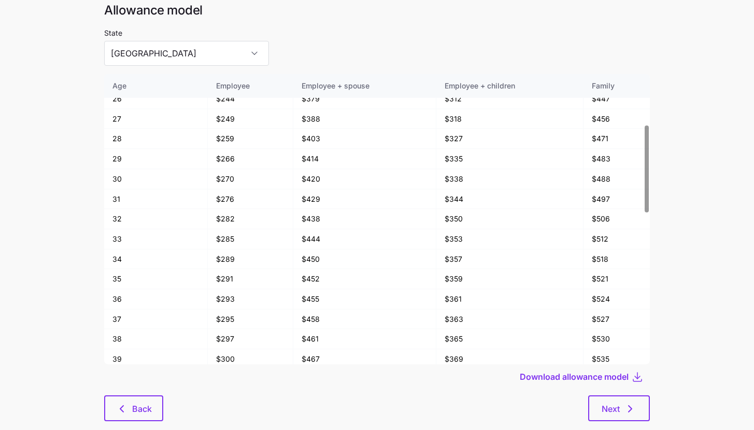
scroll to position [55, 0]
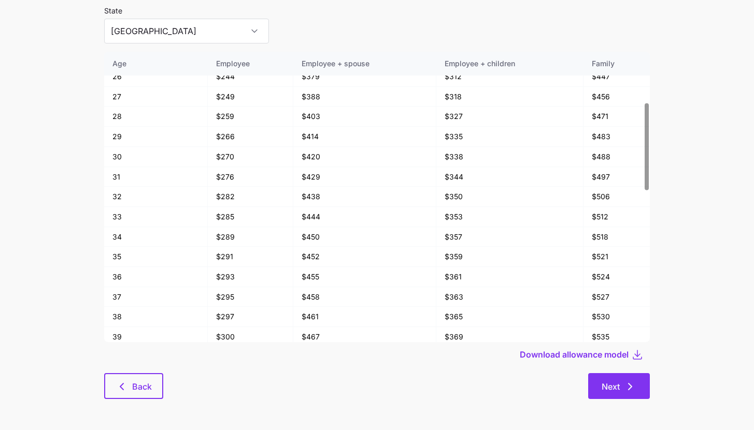
click at [608, 391] on span "Next" at bounding box center [610, 387] width 18 height 12
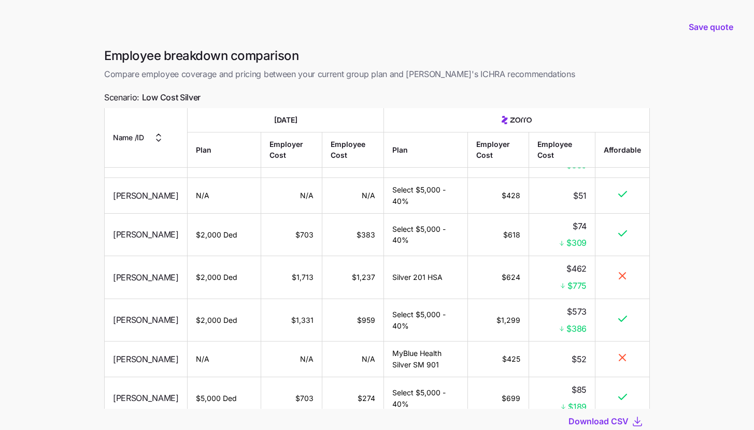
scroll to position [73, 0]
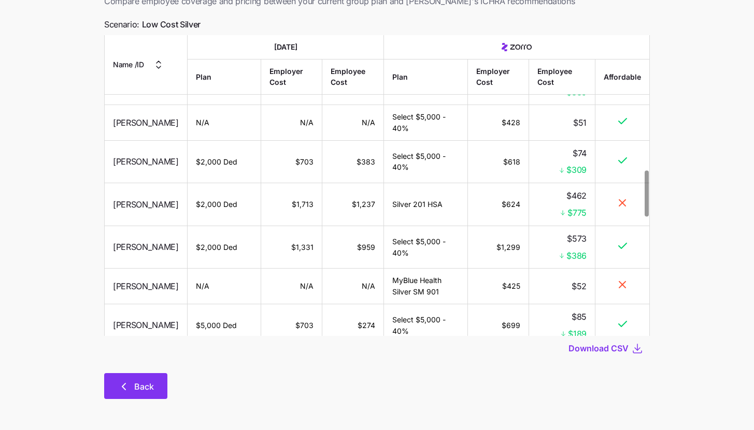
click at [143, 386] on span "Back" at bounding box center [144, 387] width 20 height 12
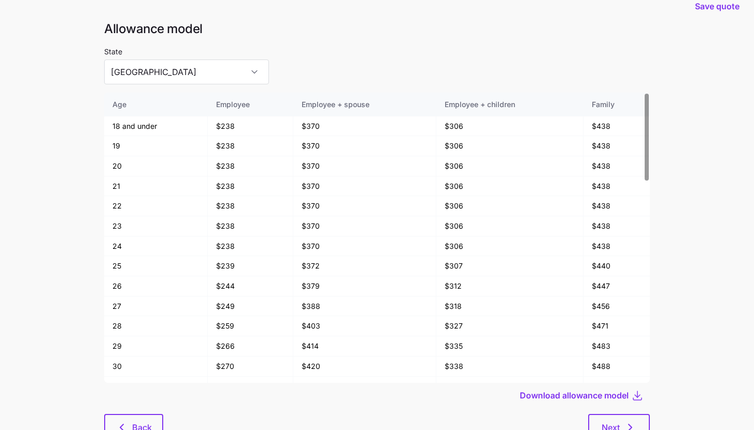
scroll to position [55, 0]
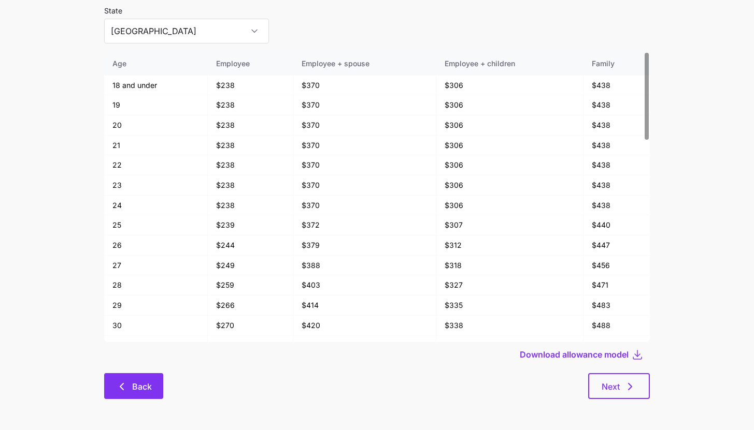
click at [149, 380] on button "Back" at bounding box center [133, 386] width 59 height 26
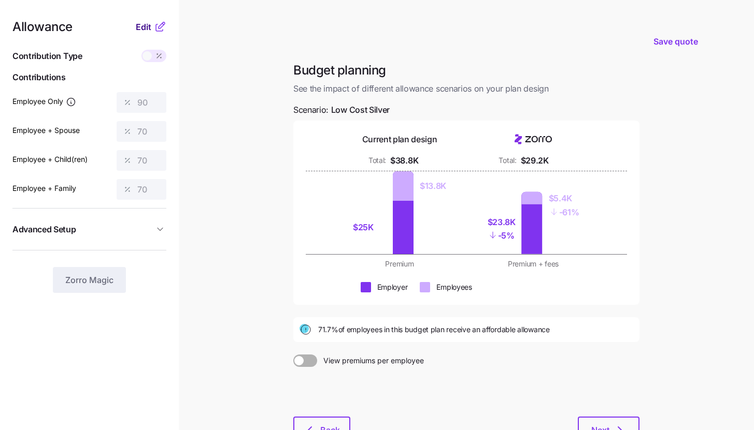
click at [146, 31] on span "Edit" at bounding box center [144, 27] width 16 height 12
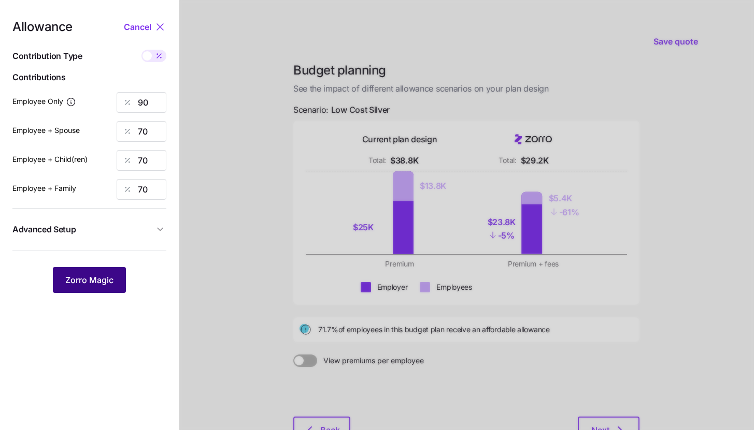
click at [93, 284] on span "Zorro Magic" at bounding box center [89, 280] width 48 height 12
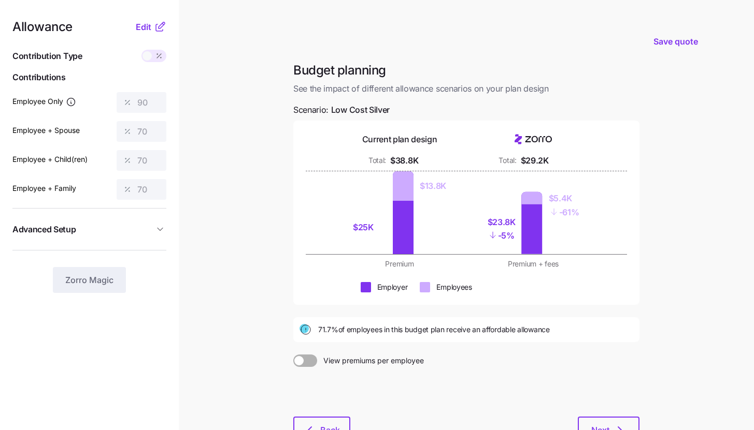
click at [223, 213] on main "Save quote Budget planning See the impact of different allowance scenarios on y…" at bounding box center [377, 254] width 754 height 509
click at [607, 430] on span "Next" at bounding box center [600, 430] width 18 height 12
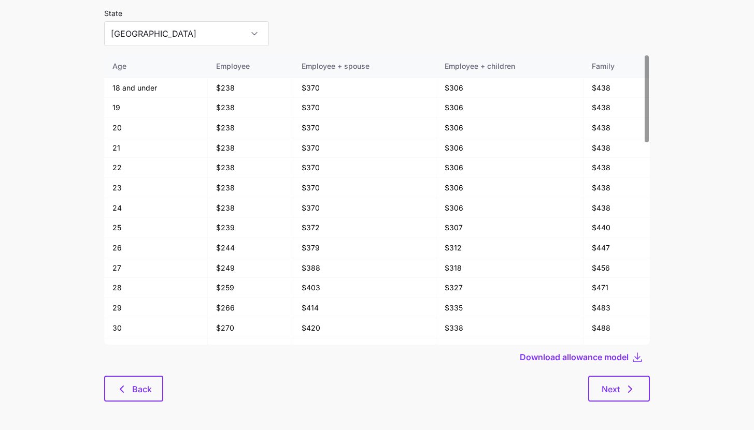
scroll to position [55, 0]
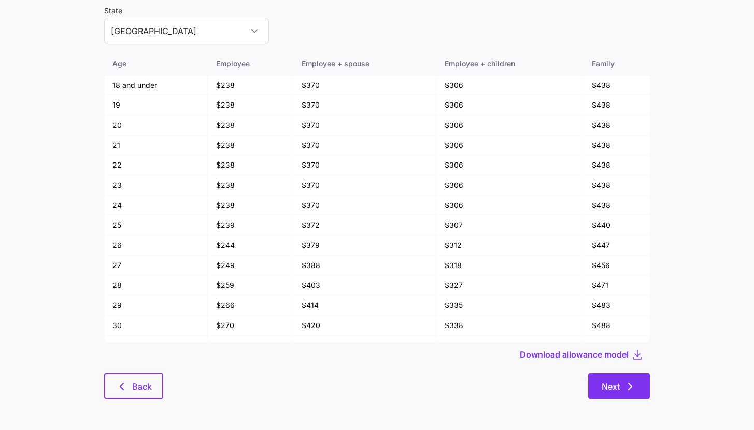
click at [622, 383] on span "Next" at bounding box center [618, 387] width 35 height 12
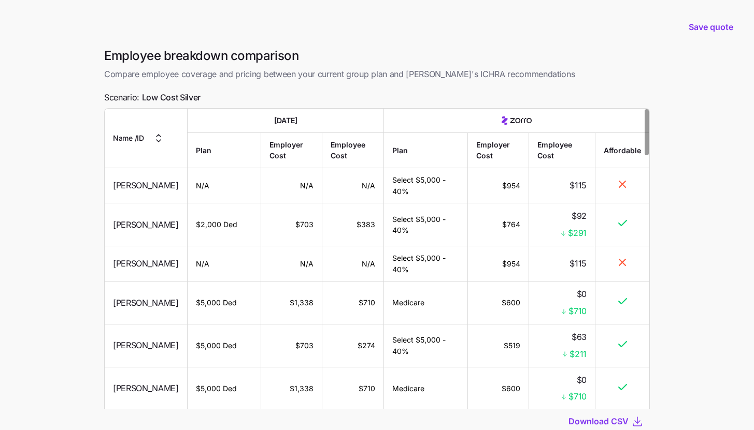
click at [86, 258] on main "Save quote Employee breakdown comparison Compare employee coverage and pricing …" at bounding box center [377, 252] width 754 height 504
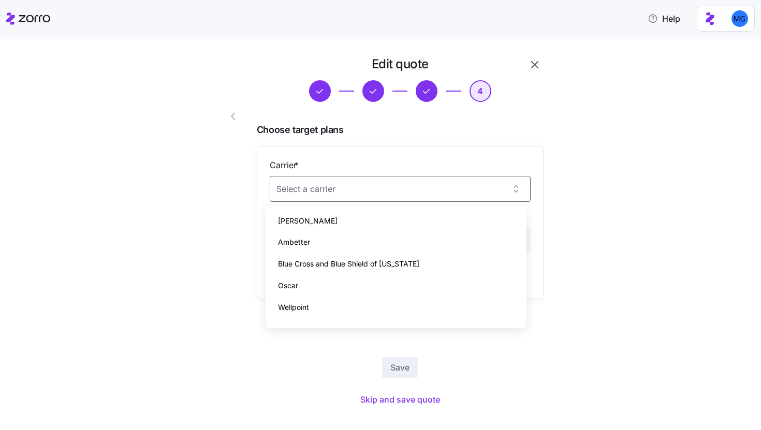
scroll to position [188, 0]
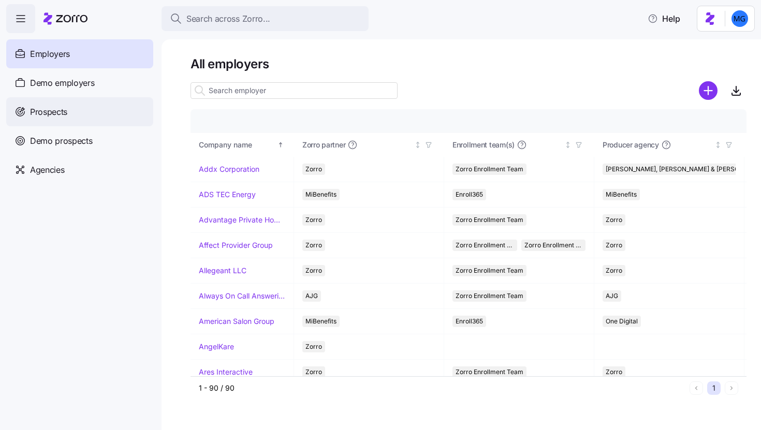
click at [124, 117] on div "Prospects" at bounding box center [79, 111] width 147 height 29
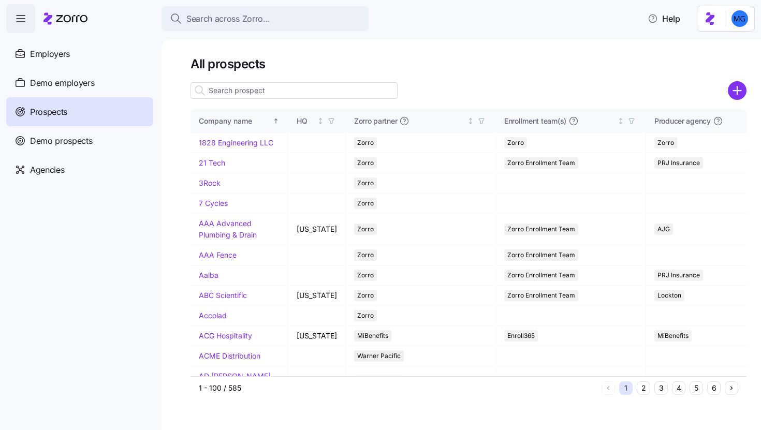
click at [278, 94] on input at bounding box center [294, 90] width 207 height 17
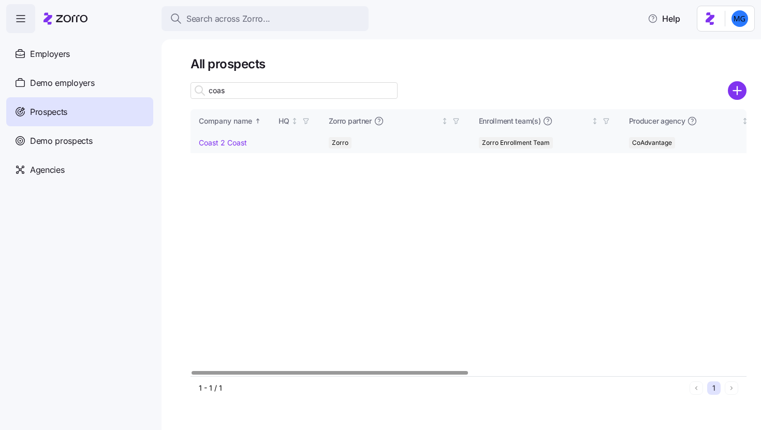
type input "coas"
click at [227, 142] on link "Coast 2 Coast" at bounding box center [223, 142] width 48 height 9
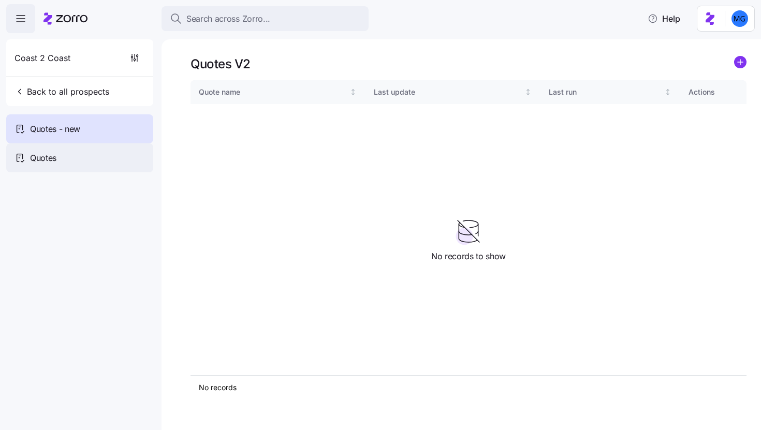
click at [104, 153] on div "Quotes" at bounding box center [79, 157] width 147 height 29
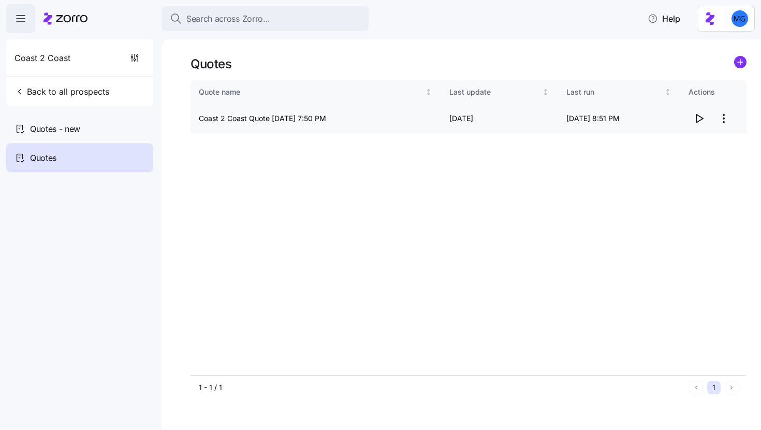
click at [700, 122] on icon "button" at bounding box center [699, 118] width 12 height 12
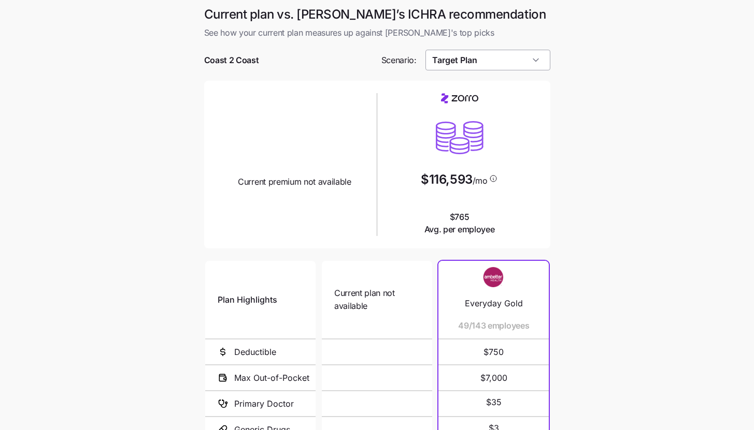
click at [531, 57] on input "Target Plan" at bounding box center [487, 60] width 125 height 21
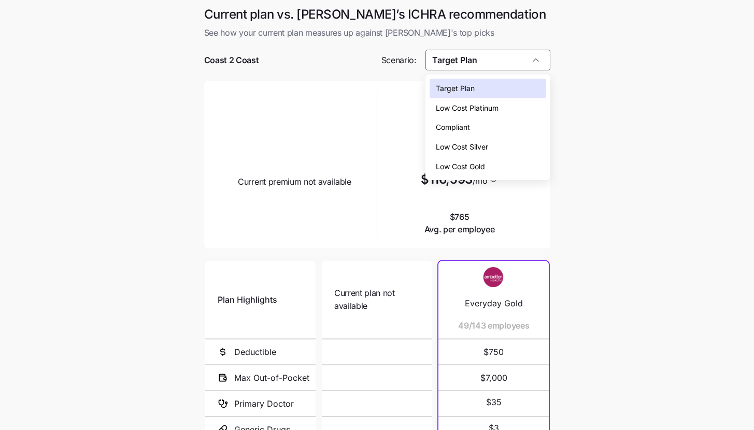
click at [528, 143] on div "Low Cost Silver" at bounding box center [487, 147] width 117 height 20
type input "Low Cost Silver"
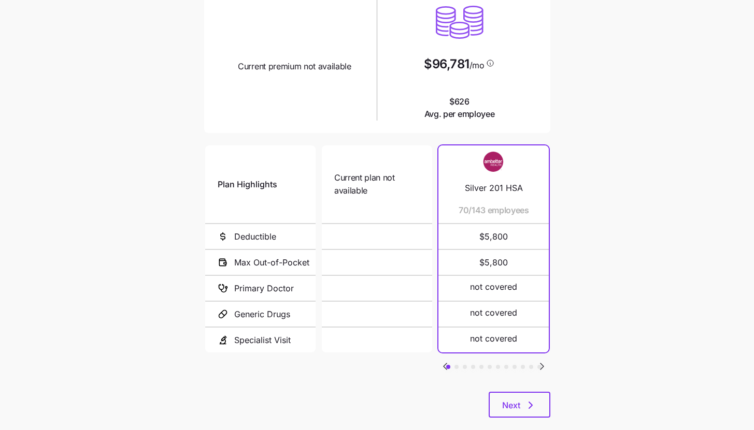
scroll to position [134, 0]
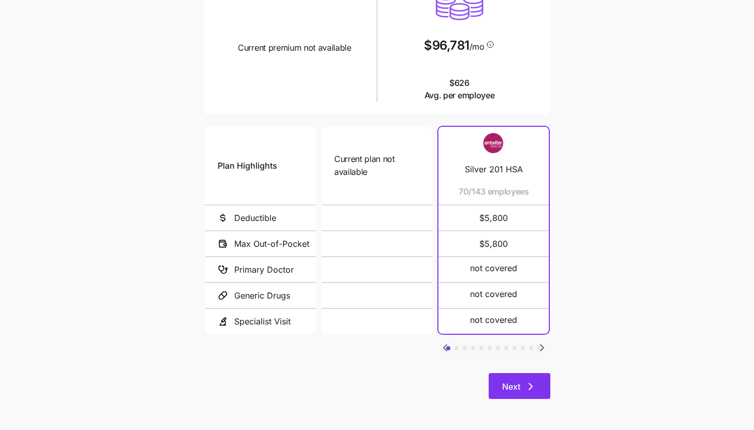
click at [524, 392] on icon "button" at bounding box center [530, 387] width 12 height 12
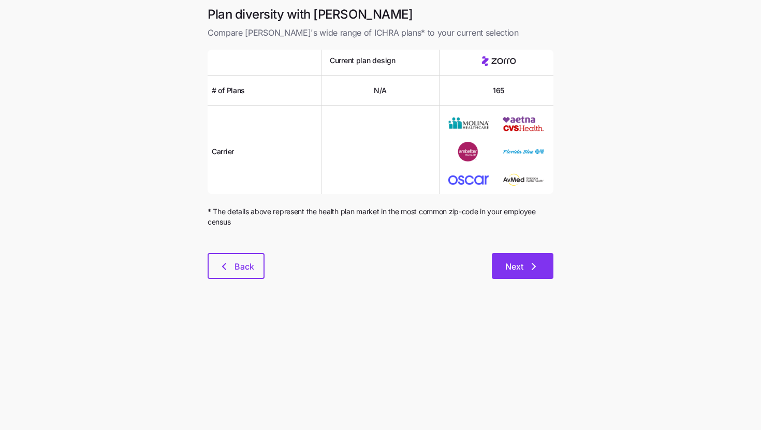
click at [541, 272] on button "Next" at bounding box center [523, 266] width 62 height 26
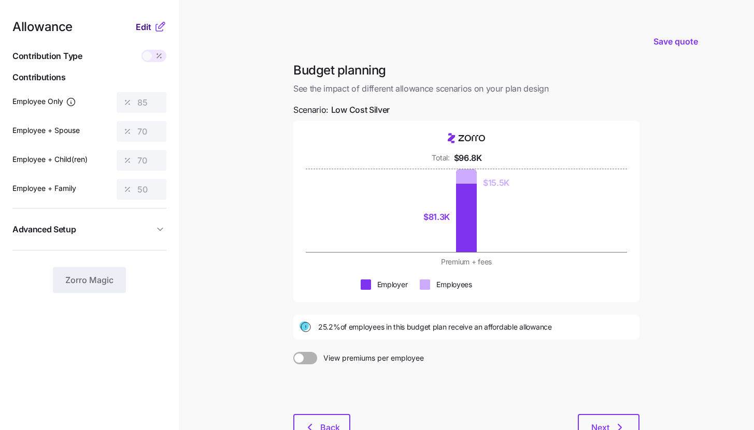
click at [152, 30] on button "Edit" at bounding box center [145, 27] width 18 height 12
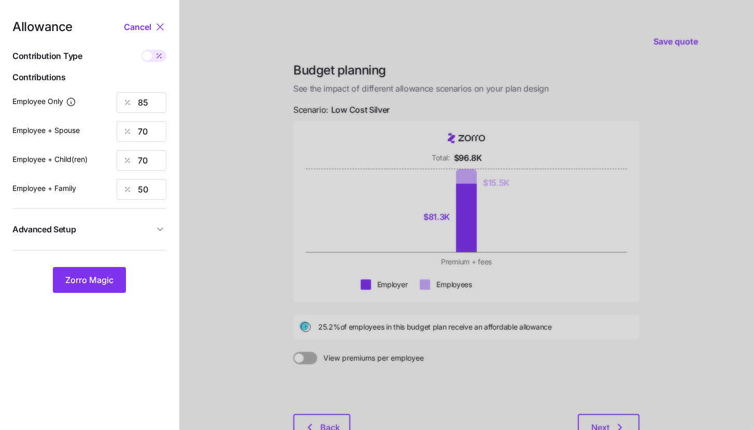
click at [161, 55] on icon at bounding box center [159, 56] width 8 height 8
click at [141, 50] on input "checkbox" at bounding box center [141, 50] width 0 height 0
type input "545"
type input "898"
type input "717"
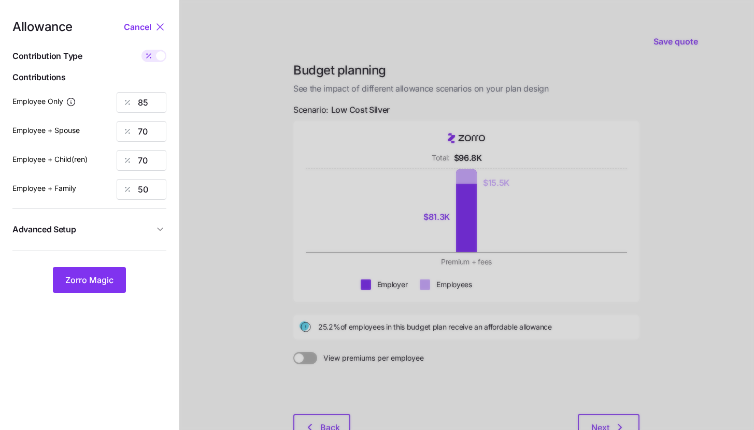
type input "833"
click at [156, 132] on input "898" at bounding box center [142, 131] width 50 height 21
type input "545"
type input "4"
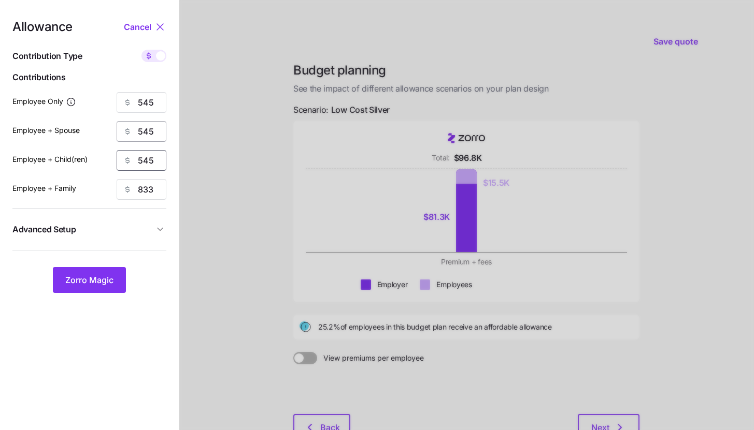
type input "545"
click at [133, 229] on span "Advanced Setup" at bounding box center [82, 229] width 141 height 13
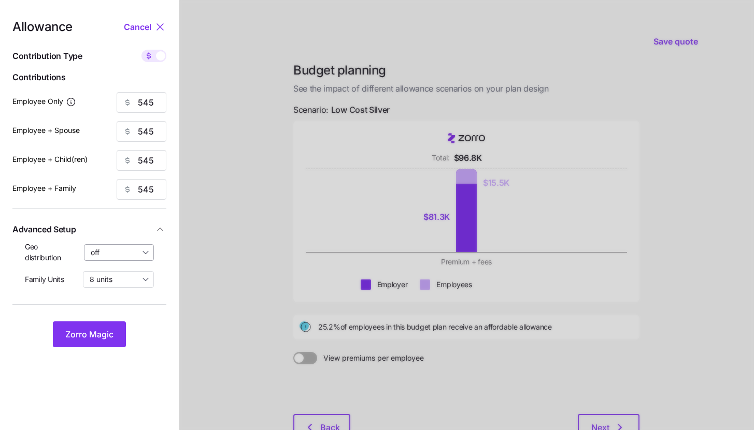
click at [125, 251] on input "off" at bounding box center [119, 253] width 70 height 17
click at [125, 317] on span "By state (21)" at bounding box center [115, 312] width 43 height 11
type input "By state (21)"
click at [112, 333] on span "Zorro Magic" at bounding box center [89, 334] width 48 height 12
